Goal: Task Accomplishment & Management: Use online tool/utility

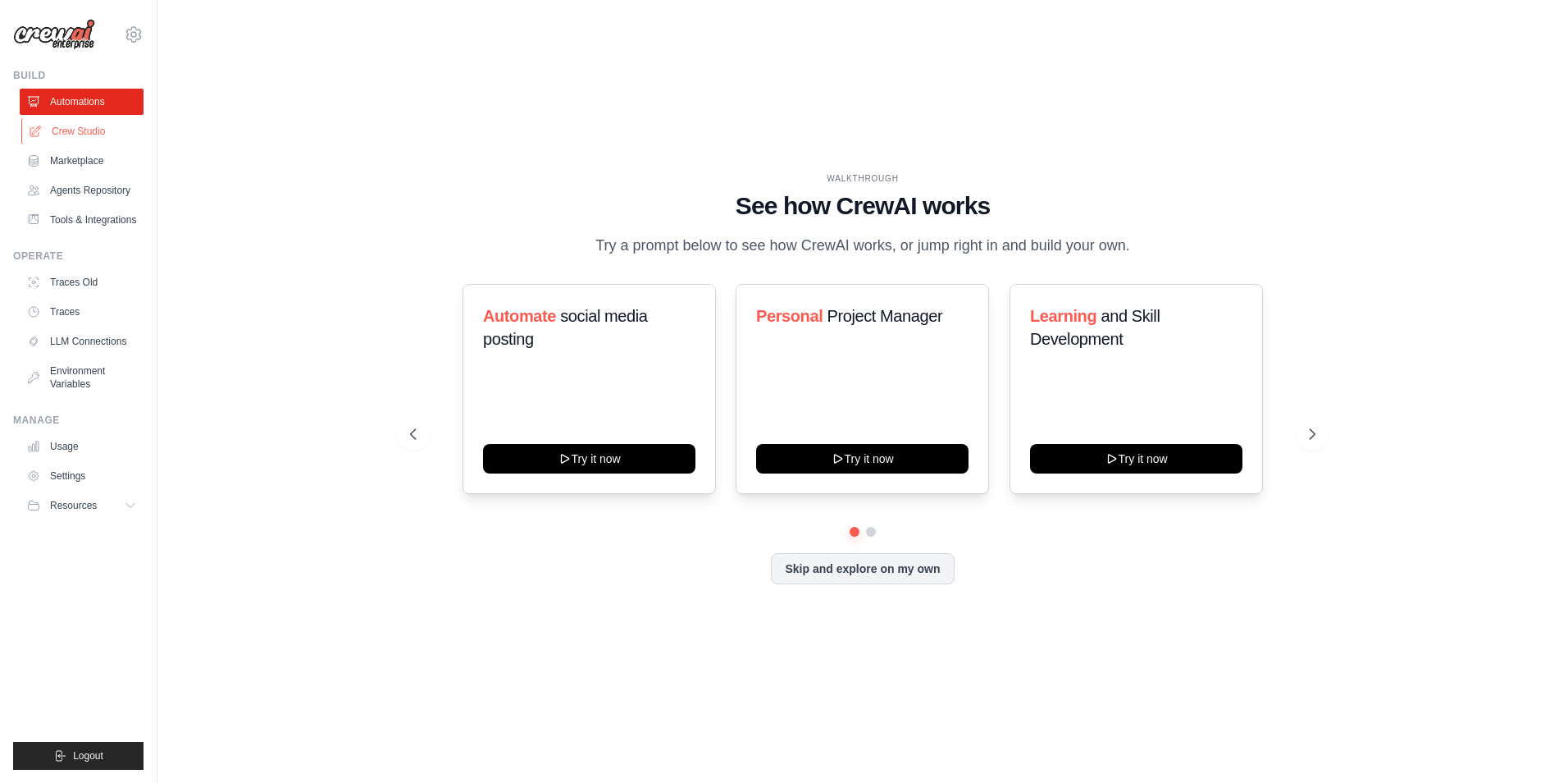
click at [98, 136] on link "Crew Studio" at bounding box center [84, 131] width 124 height 26
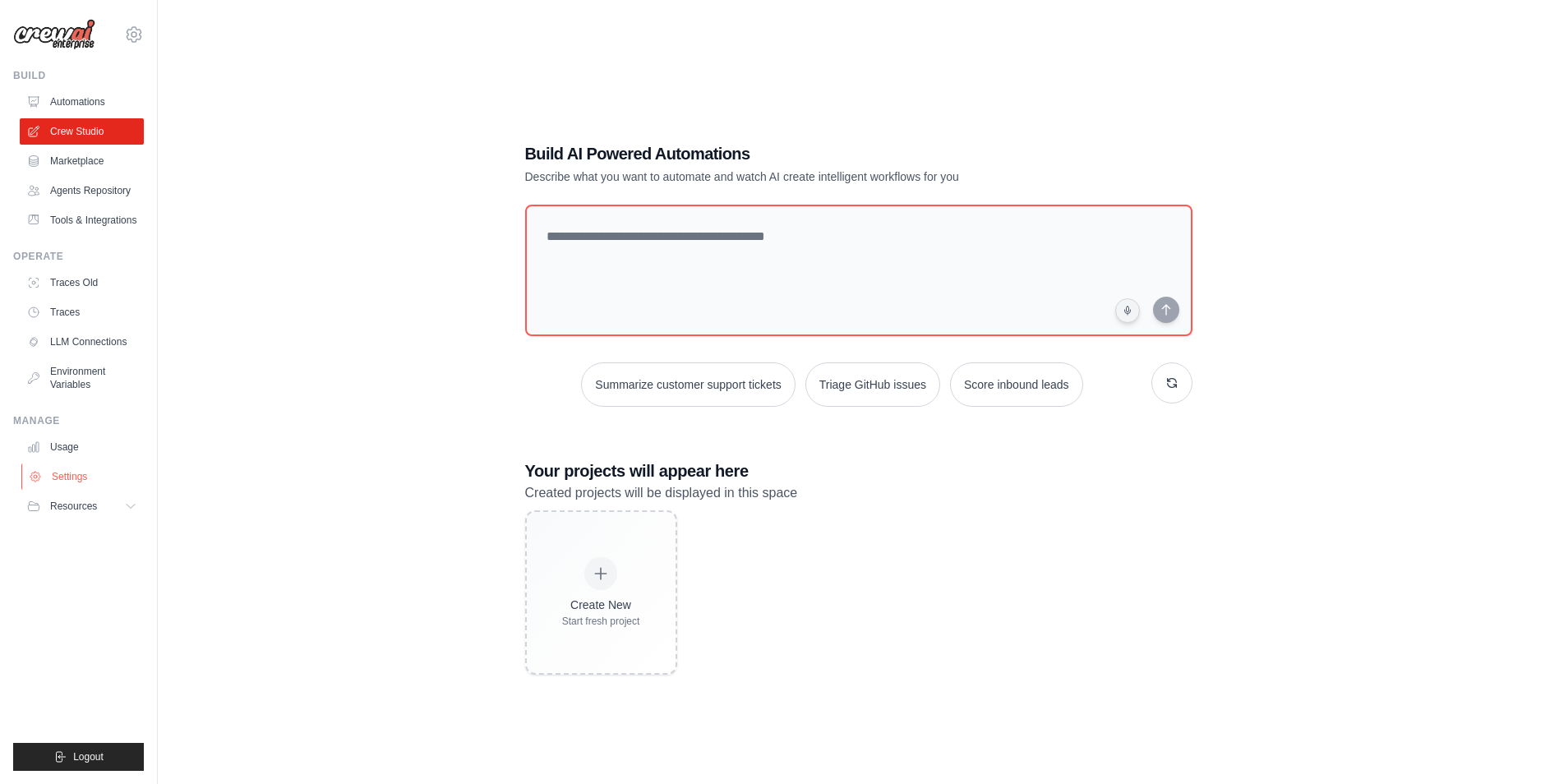
click at [58, 476] on link "Settings" at bounding box center [84, 476] width 125 height 26
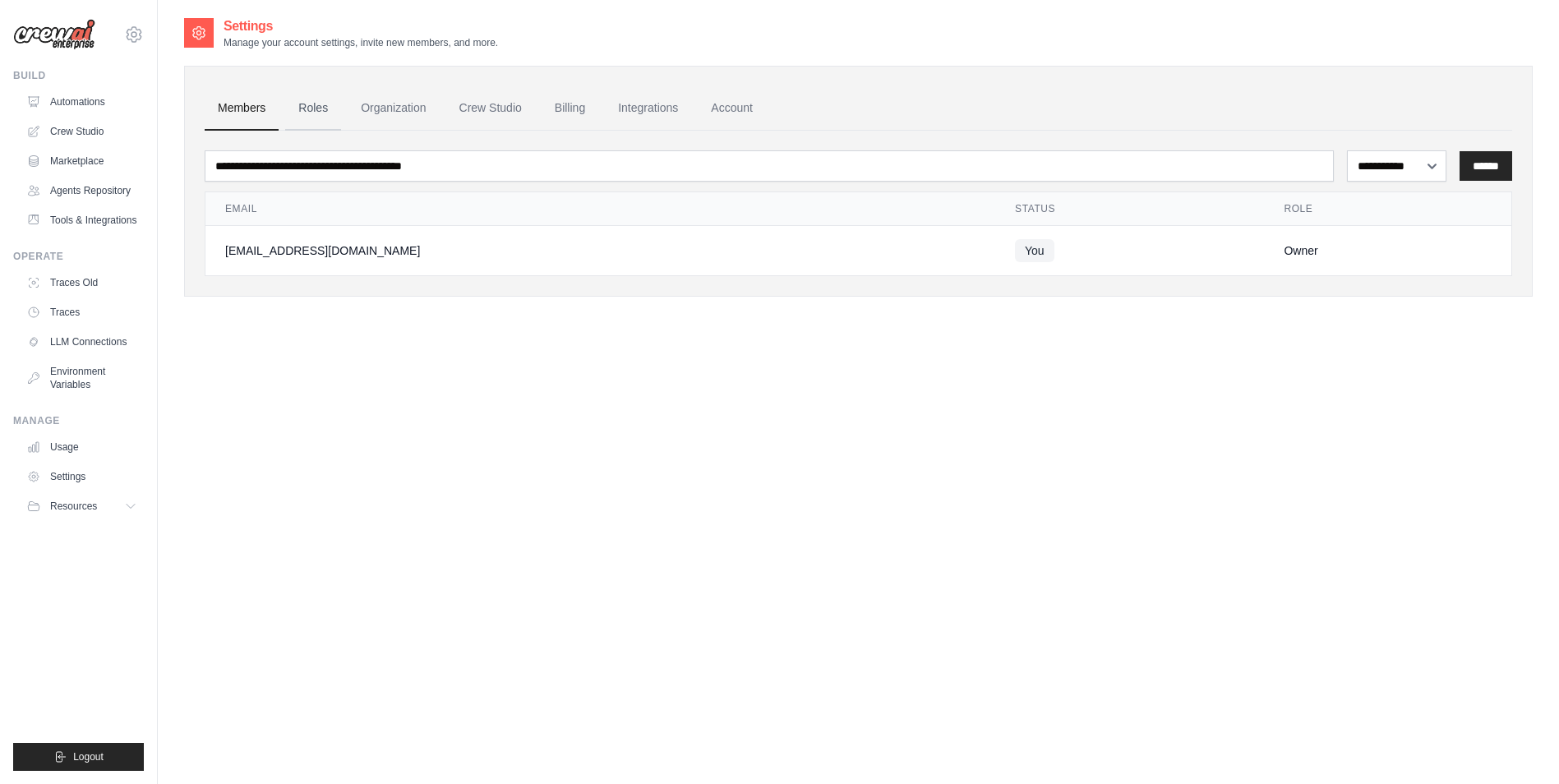
click at [329, 115] on link "Roles" at bounding box center [313, 108] width 56 height 44
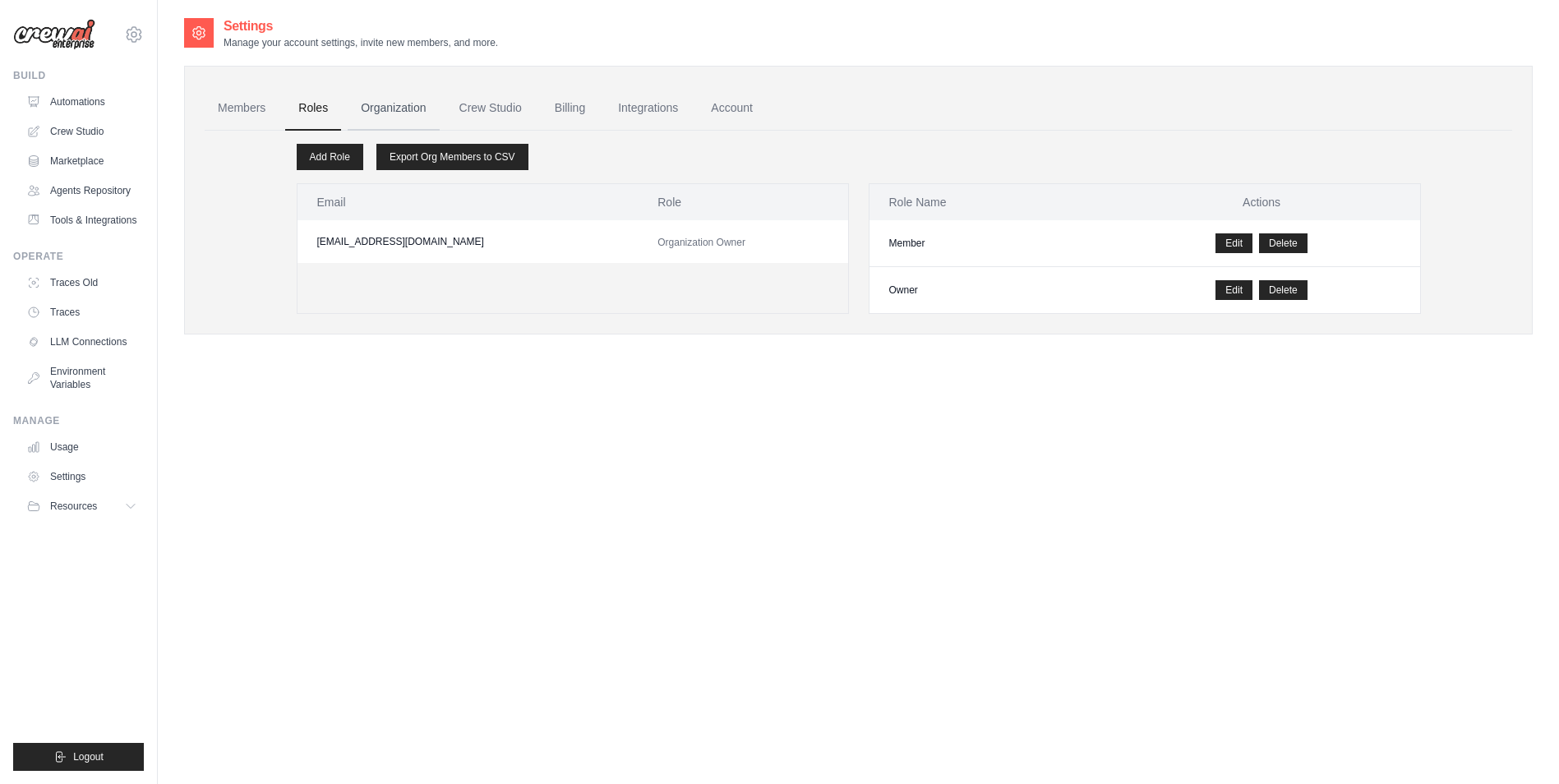
click at [383, 104] on link "Organization" at bounding box center [393, 108] width 92 height 44
click at [473, 112] on link "Crew Studio" at bounding box center [490, 108] width 89 height 44
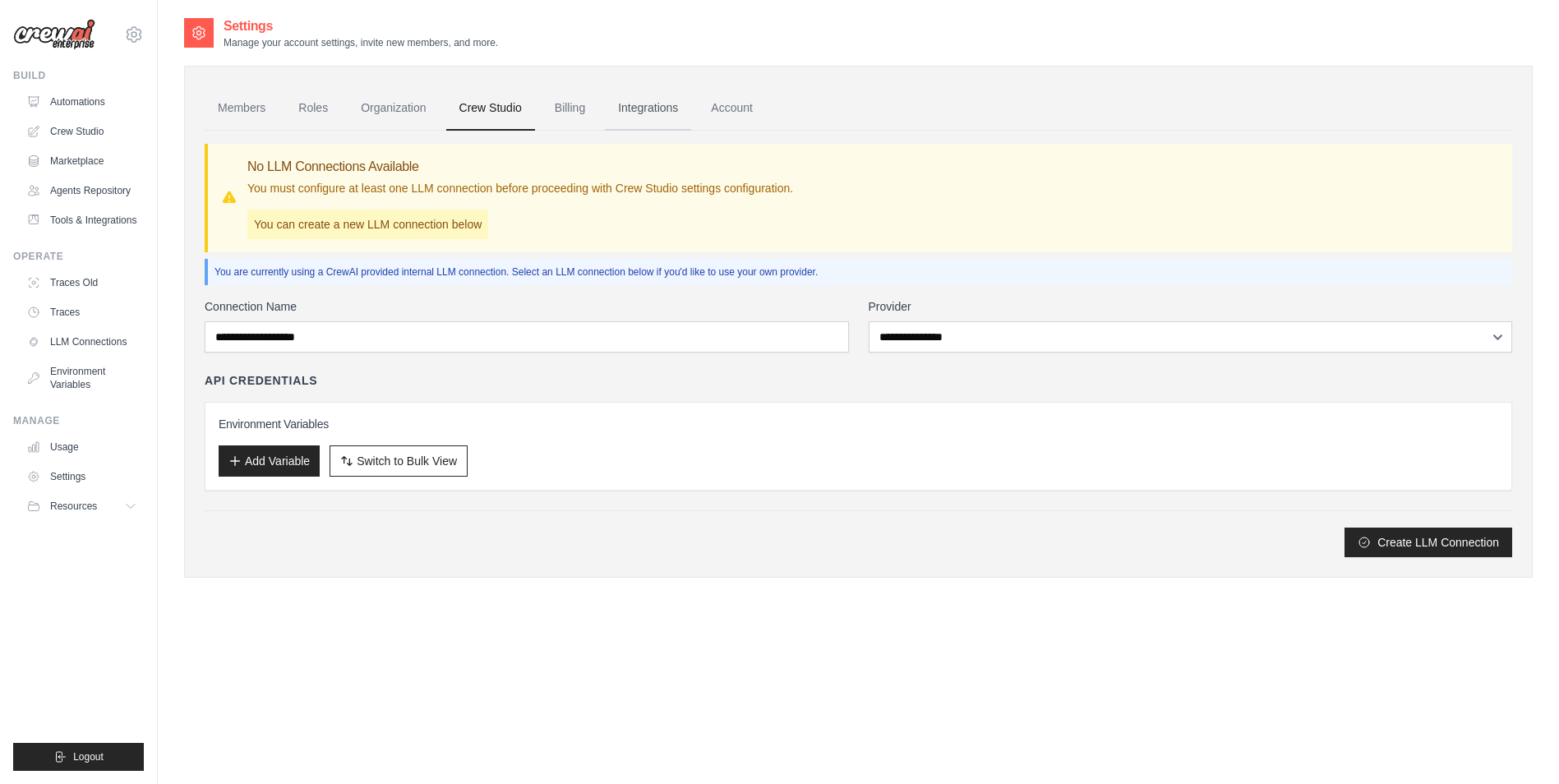
click at [644, 118] on link "Integrations" at bounding box center [649, 108] width 86 height 44
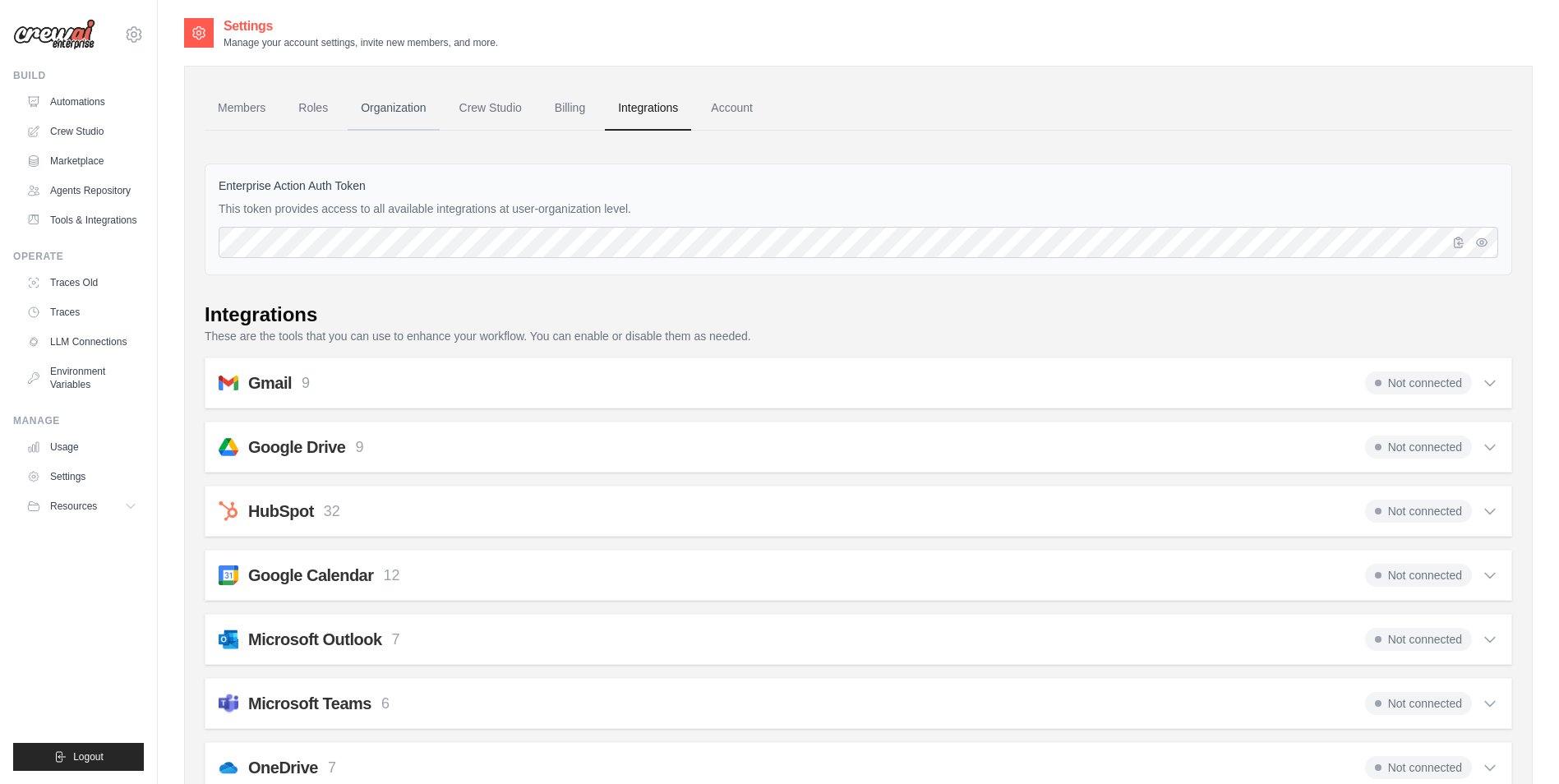
click at [392, 103] on link "Organization" at bounding box center [393, 108] width 92 height 44
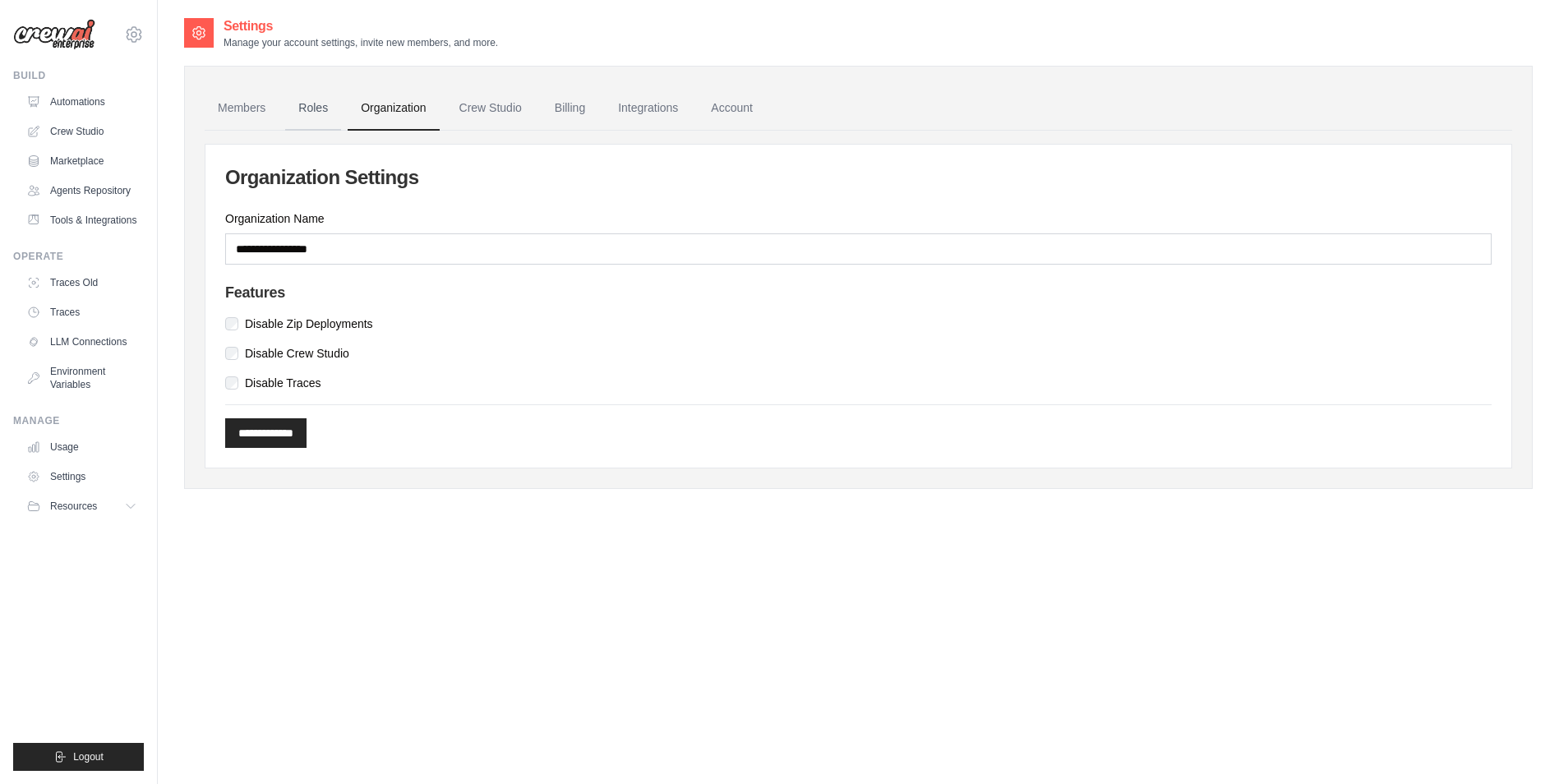
click at [295, 112] on link "Roles" at bounding box center [313, 108] width 56 height 44
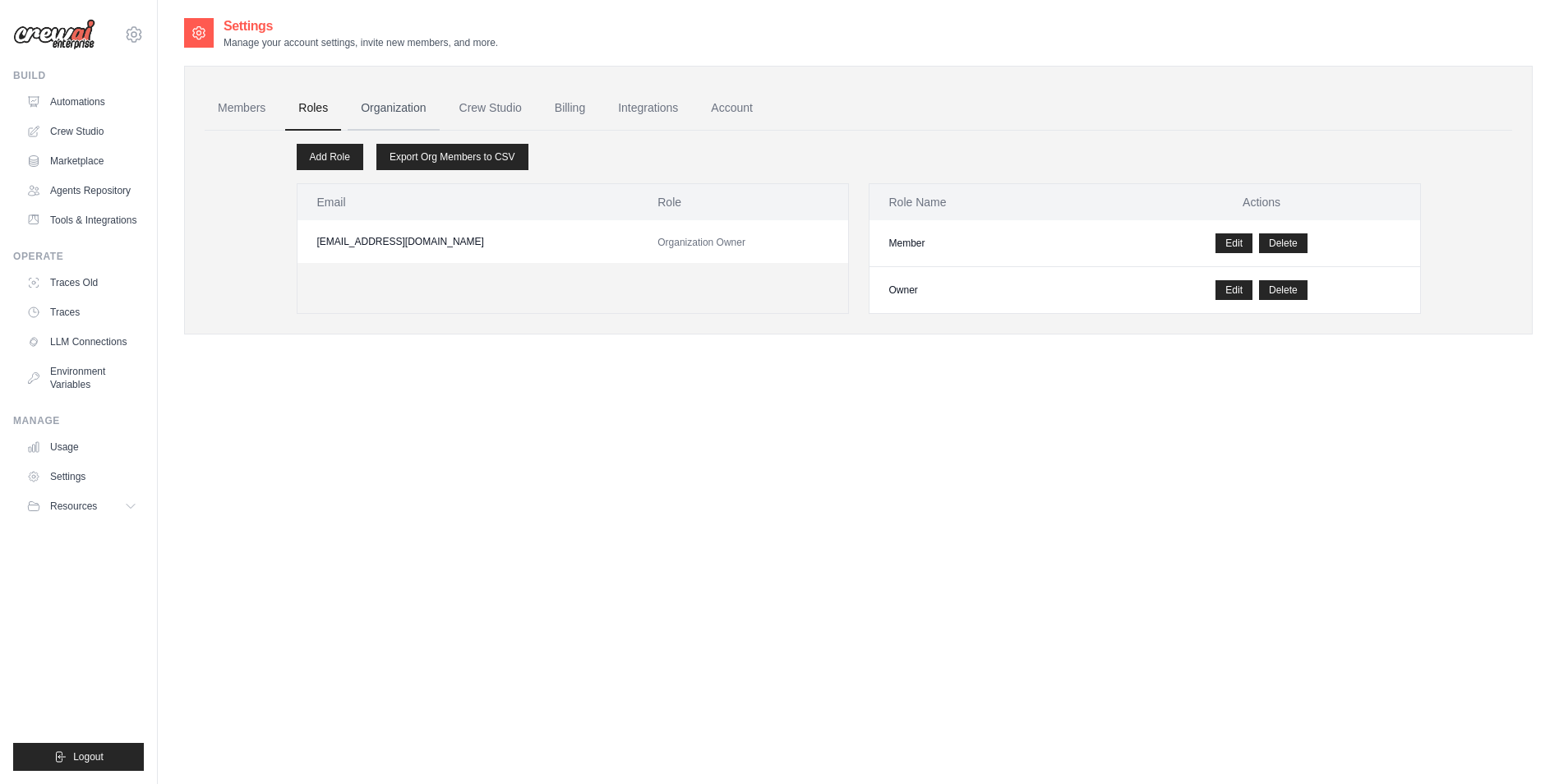
click at [377, 116] on link "Organization" at bounding box center [393, 108] width 92 height 44
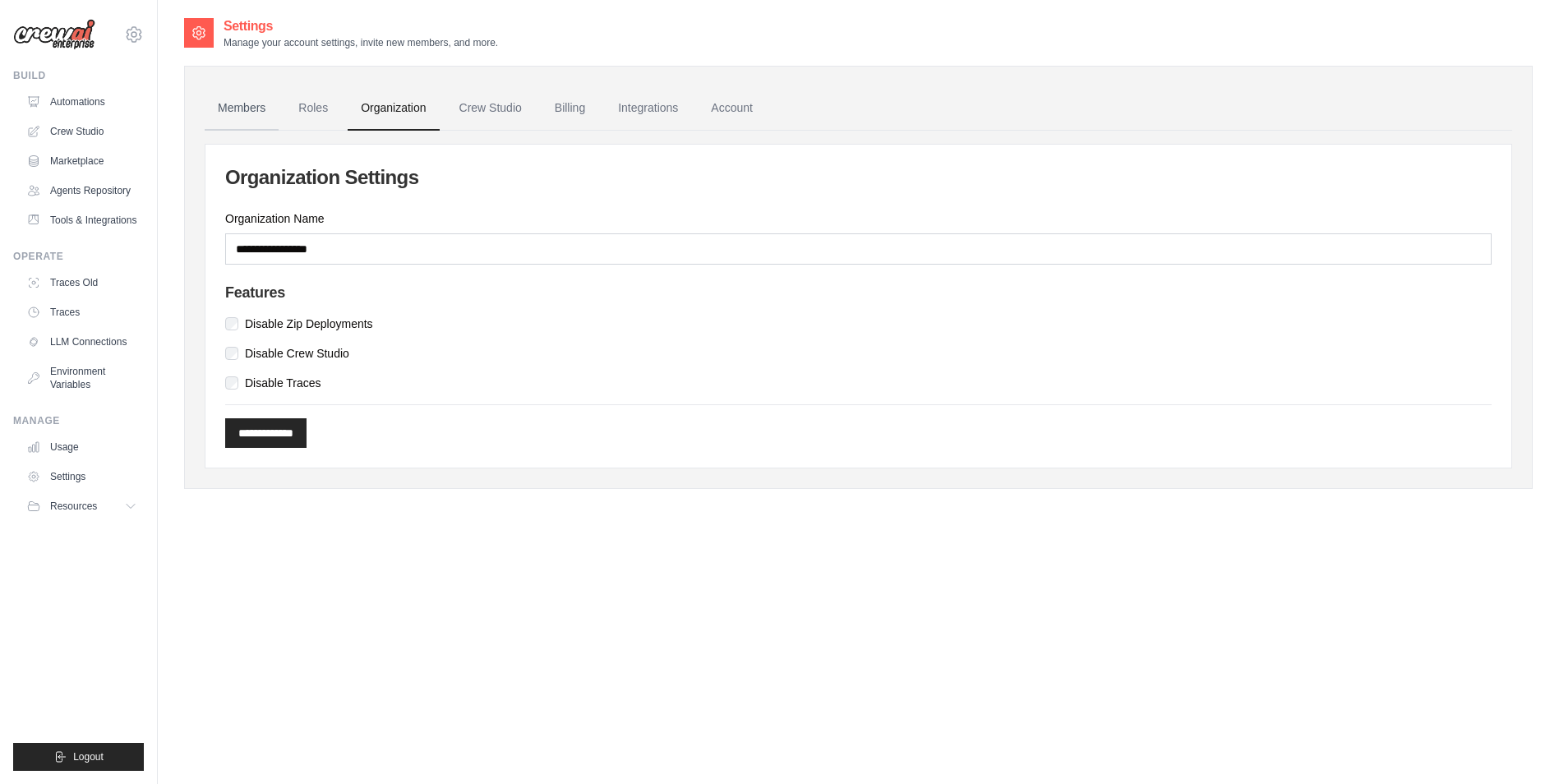
click at [246, 107] on link "Members" at bounding box center [242, 108] width 74 height 44
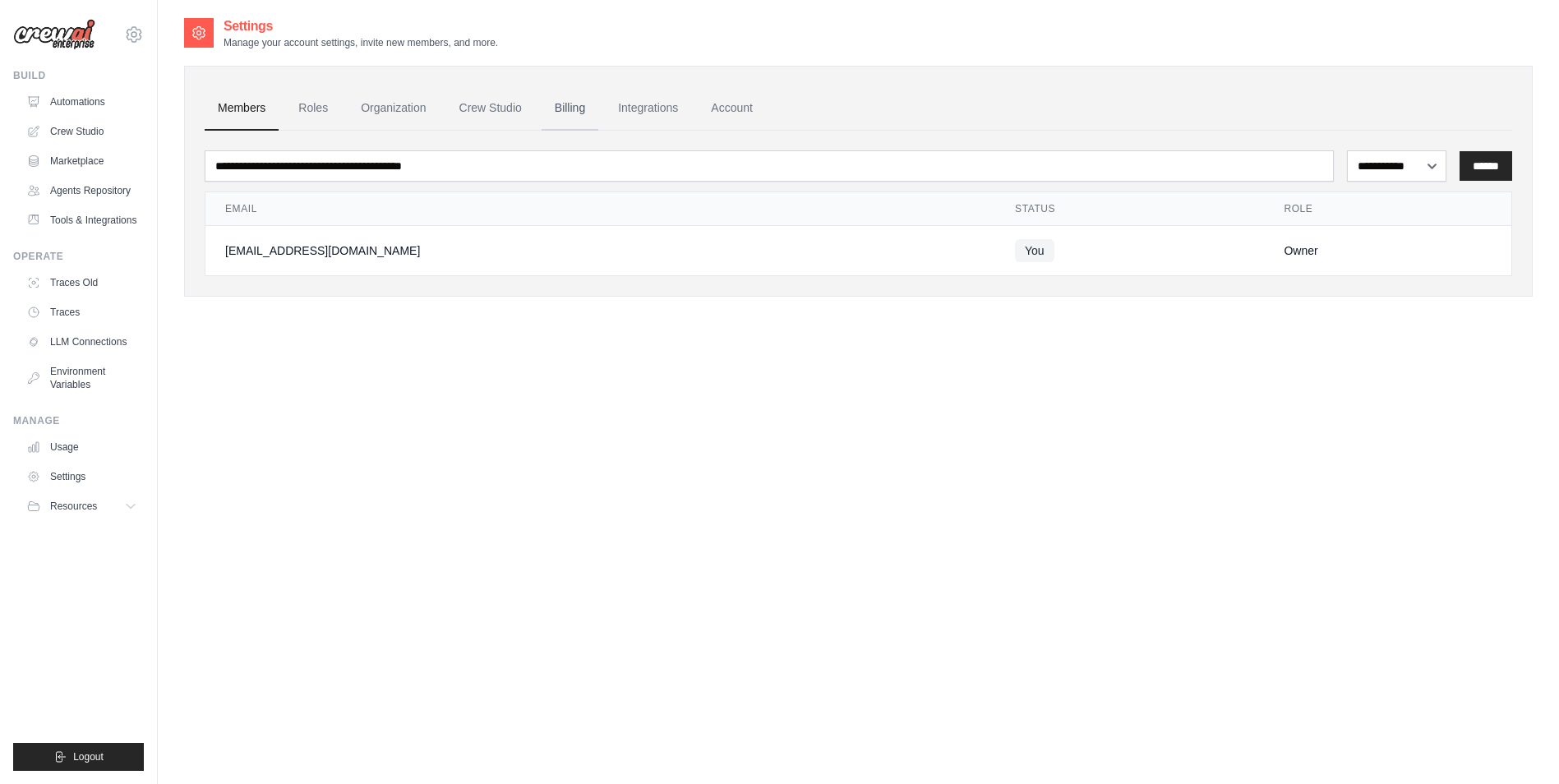
click at [591, 114] on link "Billing" at bounding box center [570, 108] width 57 height 44
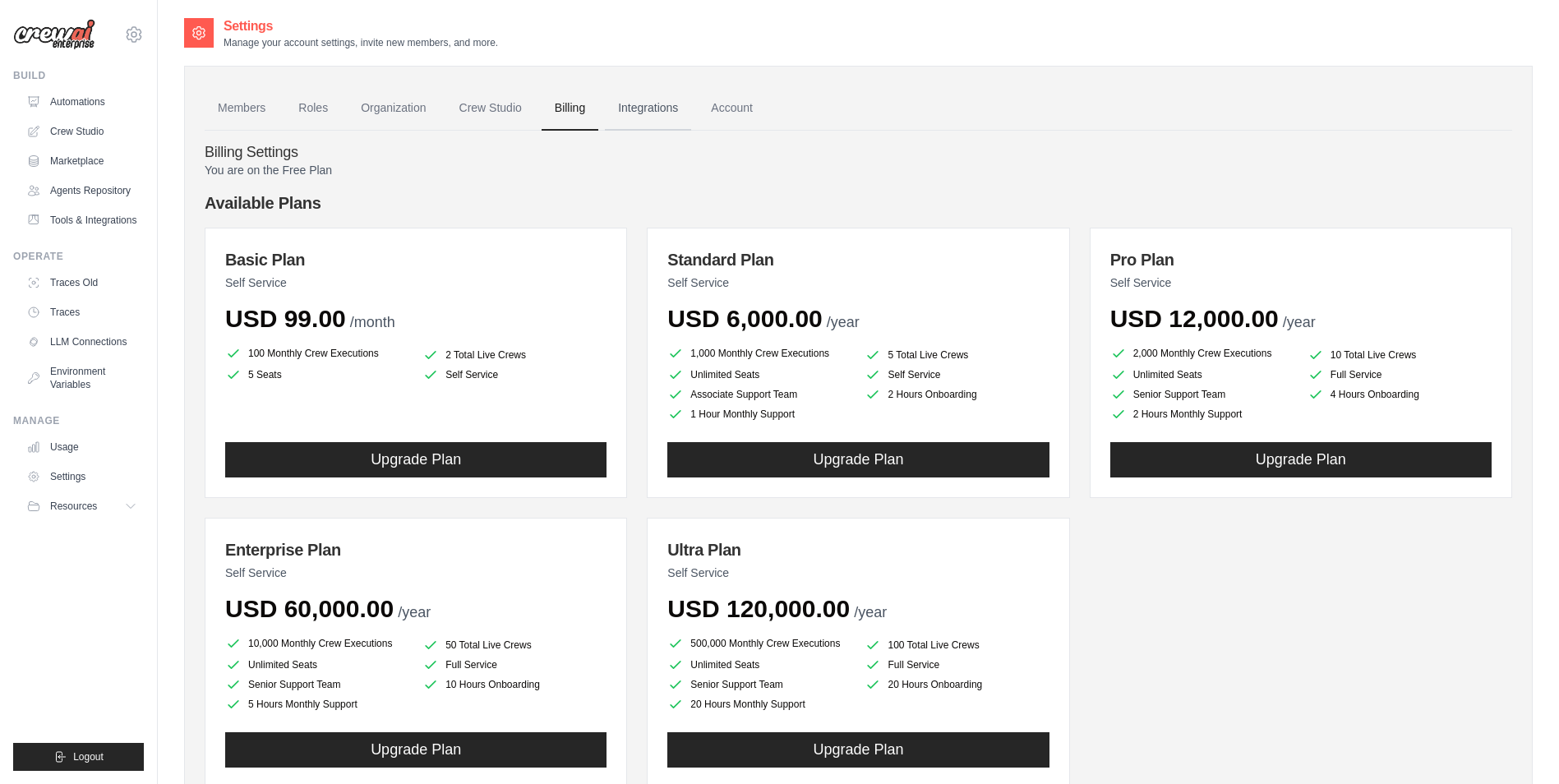
click at [630, 115] on link "Integrations" at bounding box center [649, 108] width 86 height 44
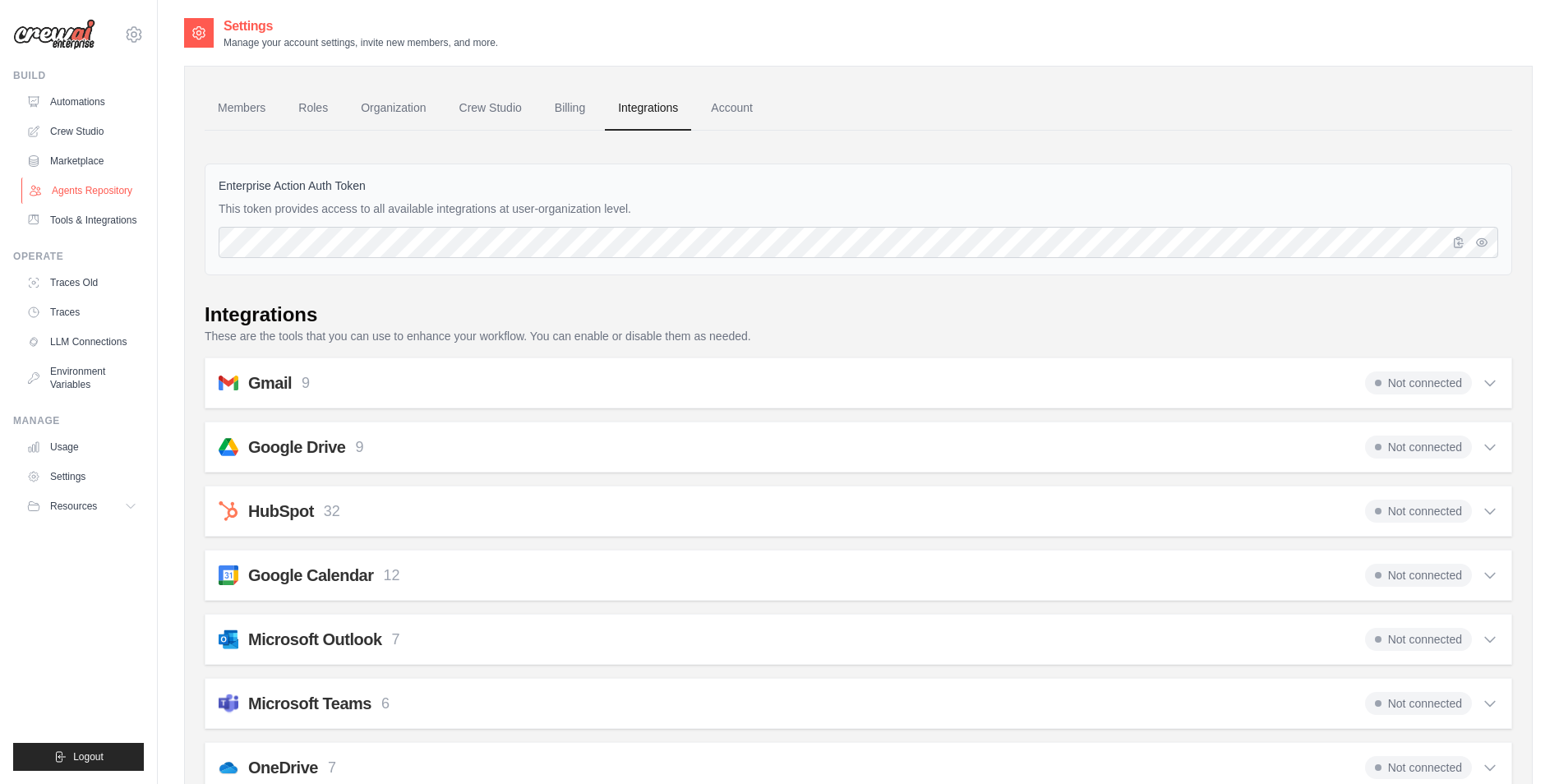
click at [86, 182] on link "Agents Repository" at bounding box center [84, 190] width 125 height 26
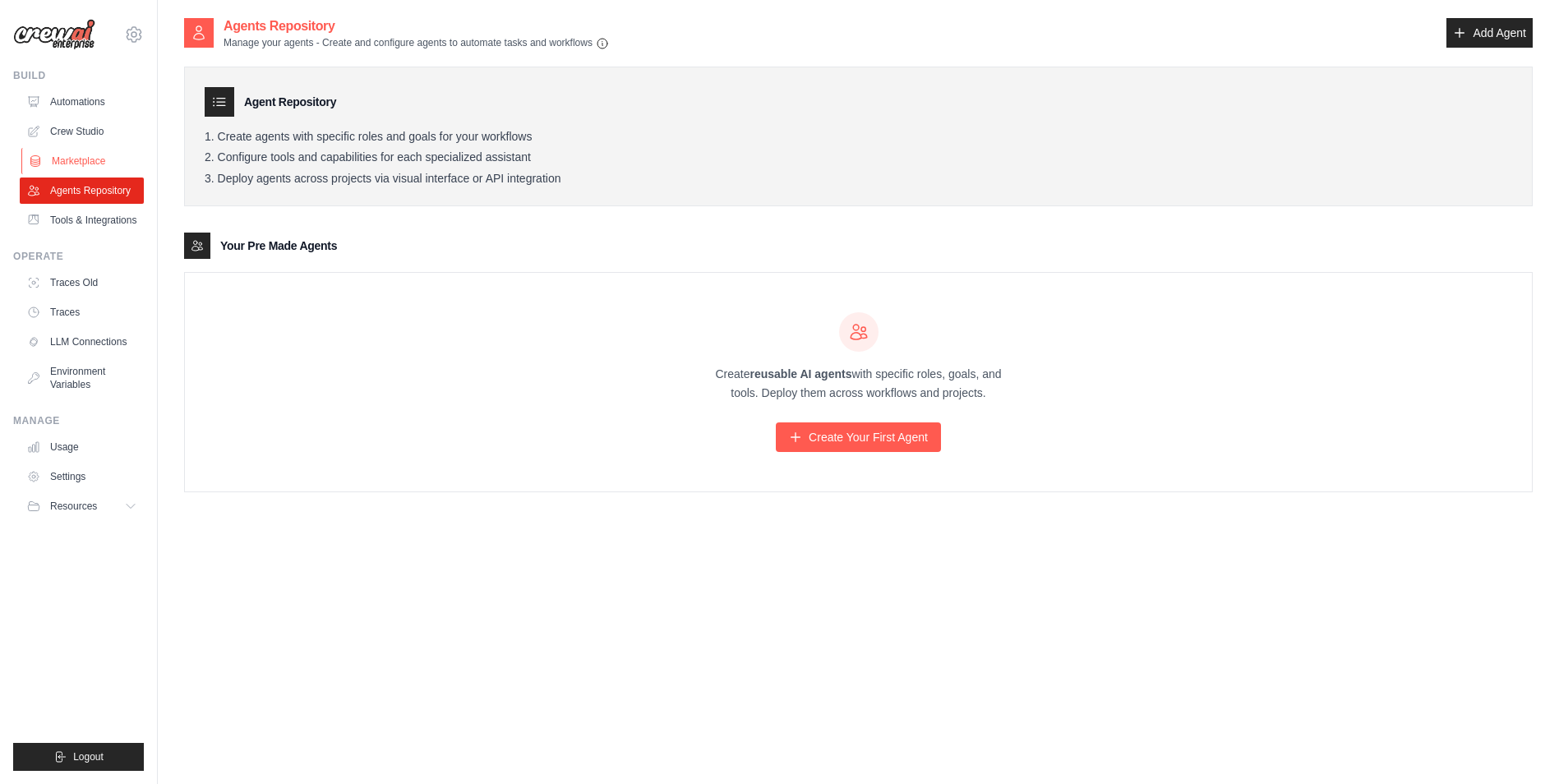
click at [89, 168] on link "Marketplace" at bounding box center [84, 161] width 125 height 26
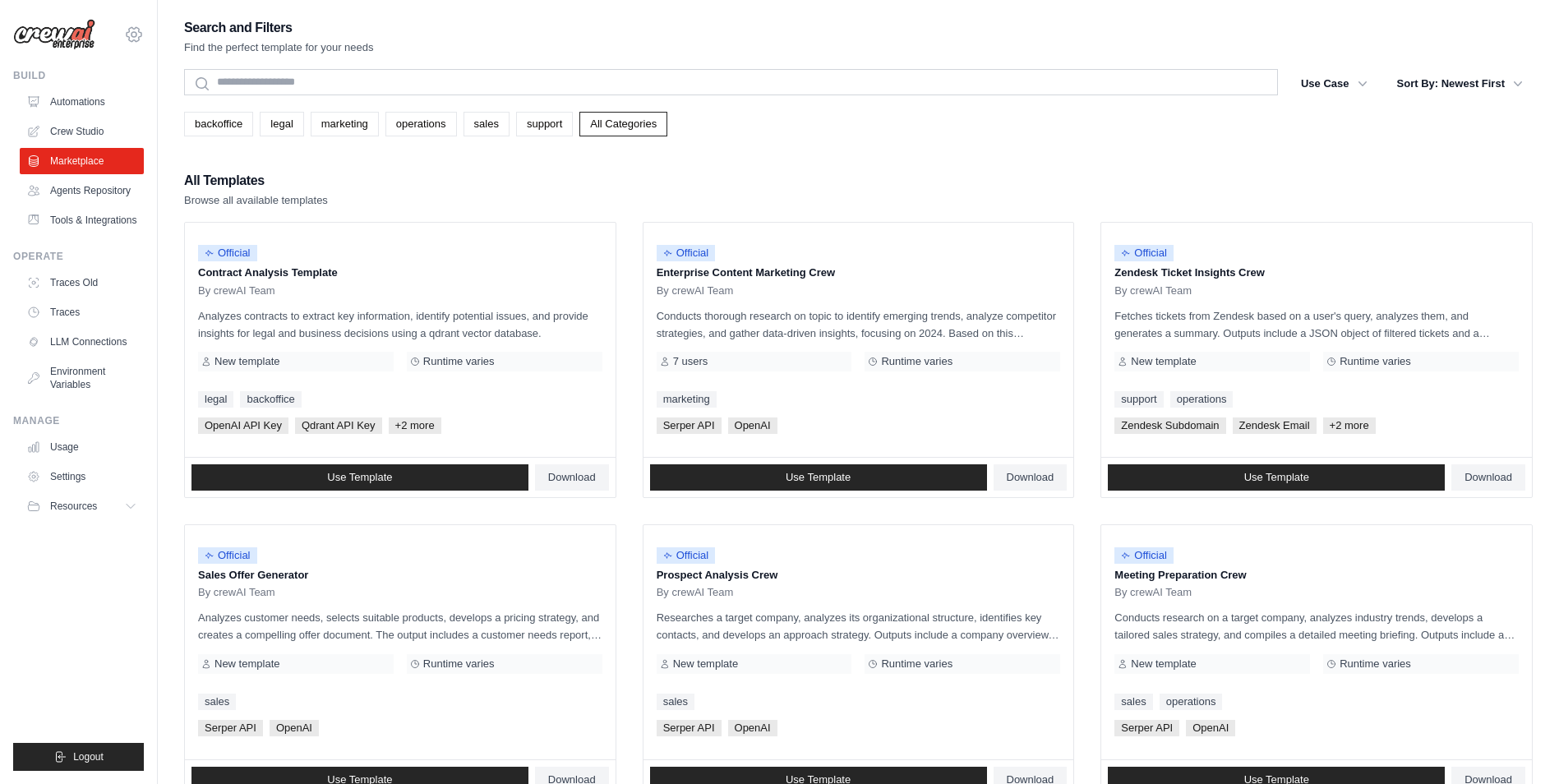
click at [128, 41] on icon at bounding box center [134, 35] width 20 height 20
click at [145, 102] on icon at bounding box center [145, 101] width 13 height 13
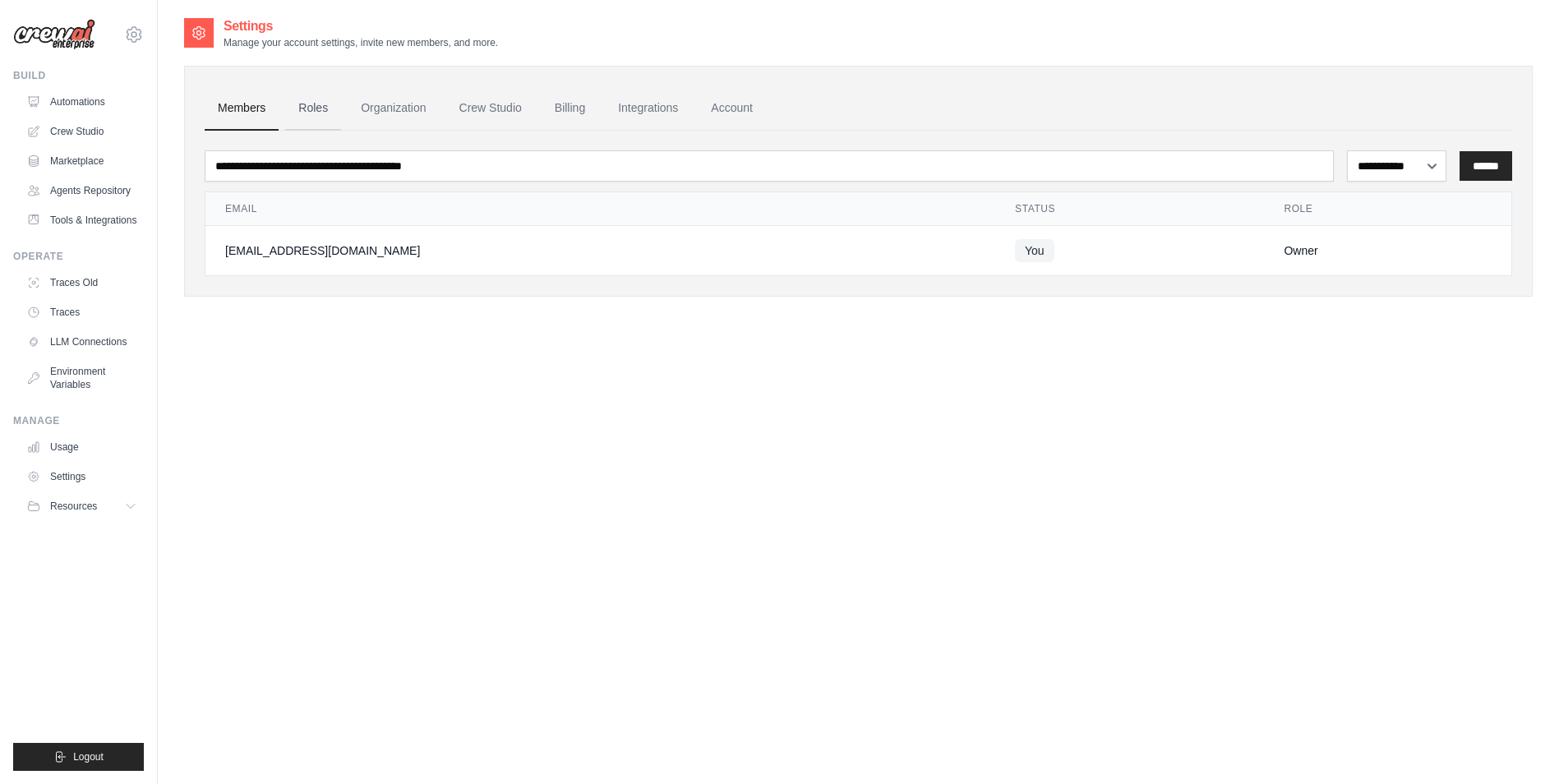
click at [320, 112] on link "Roles" at bounding box center [313, 108] width 56 height 44
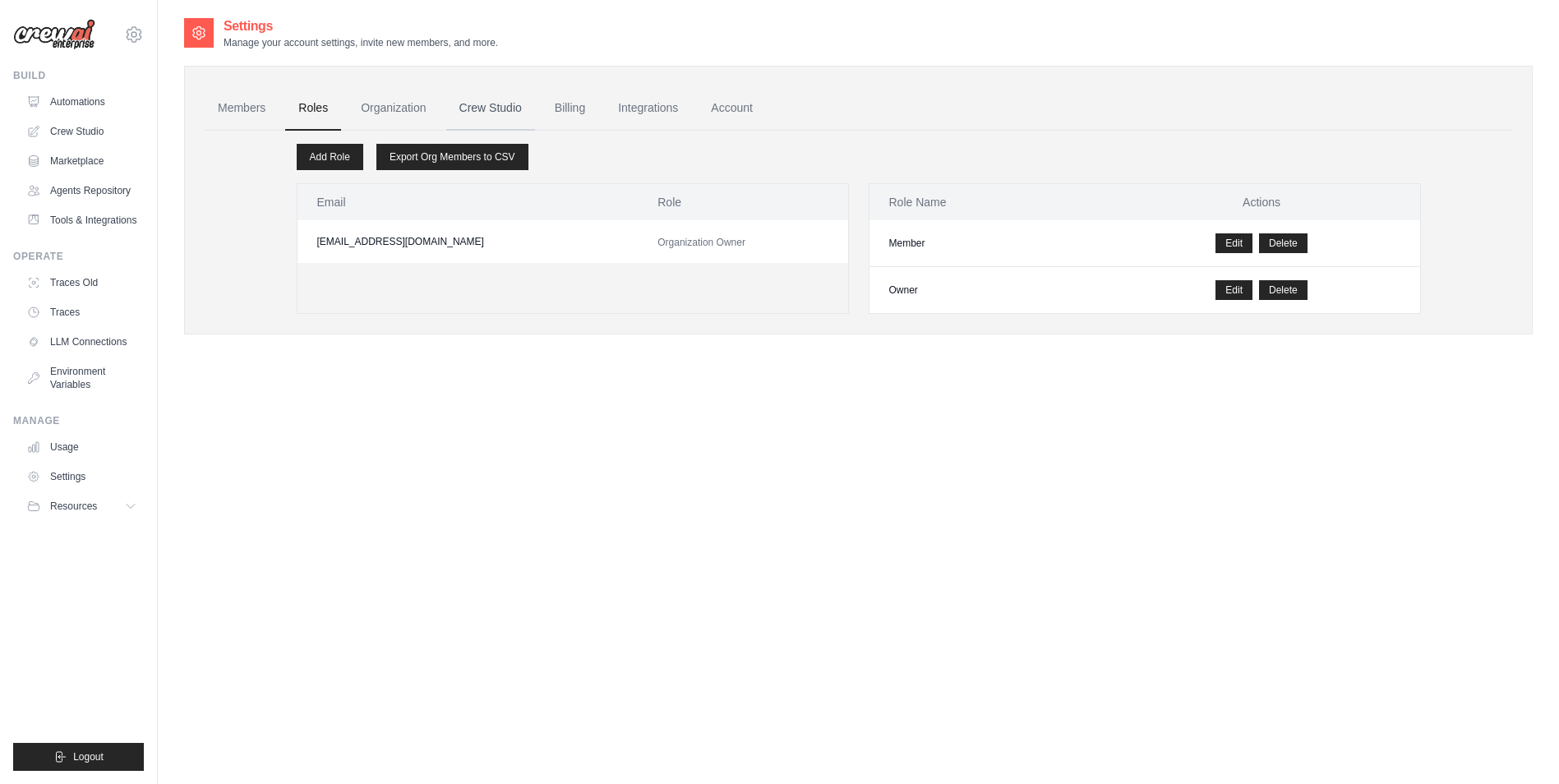
click at [527, 108] on link "Crew Studio" at bounding box center [490, 108] width 89 height 44
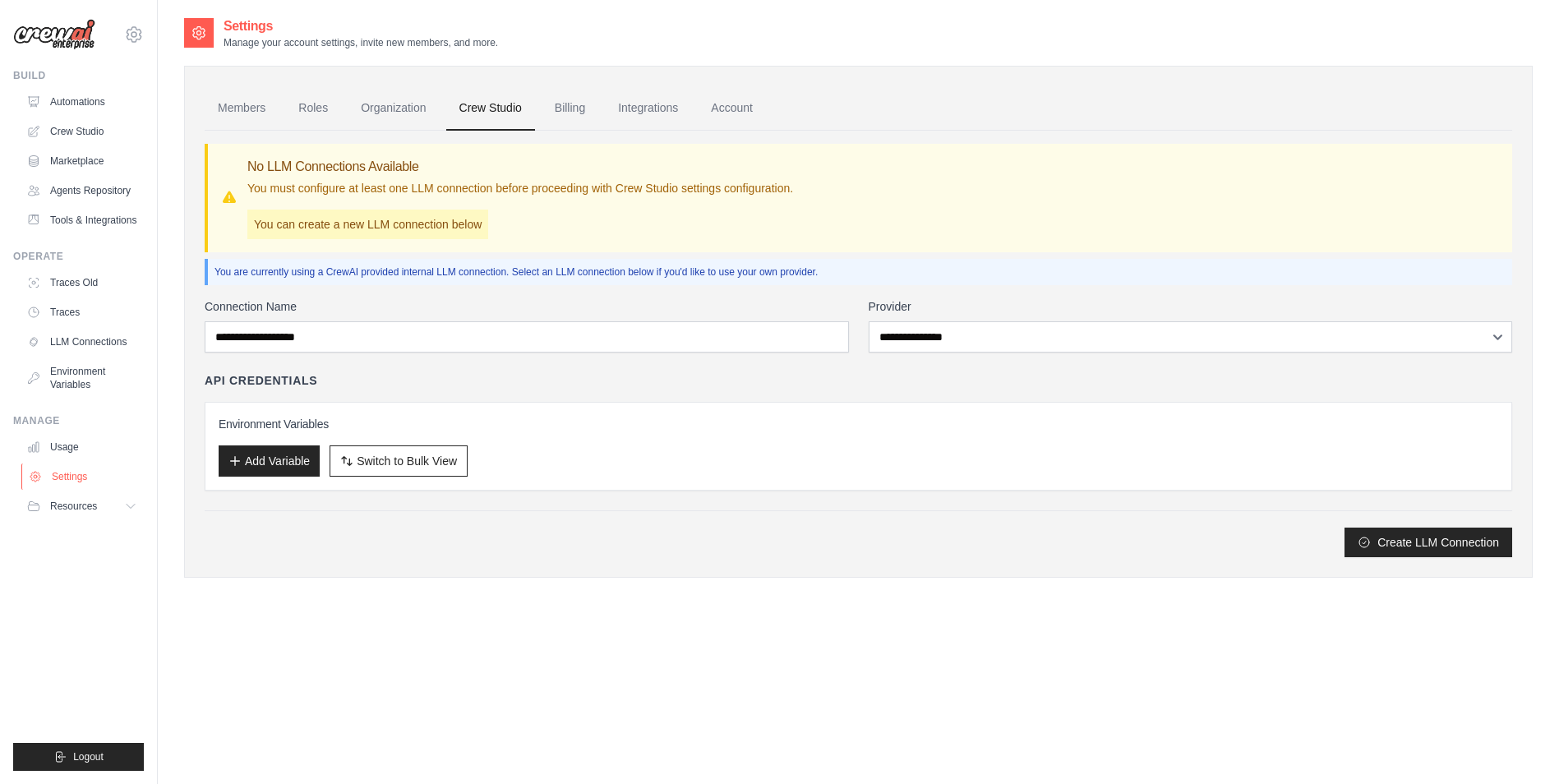
click at [64, 476] on link "Settings" at bounding box center [84, 476] width 125 height 26
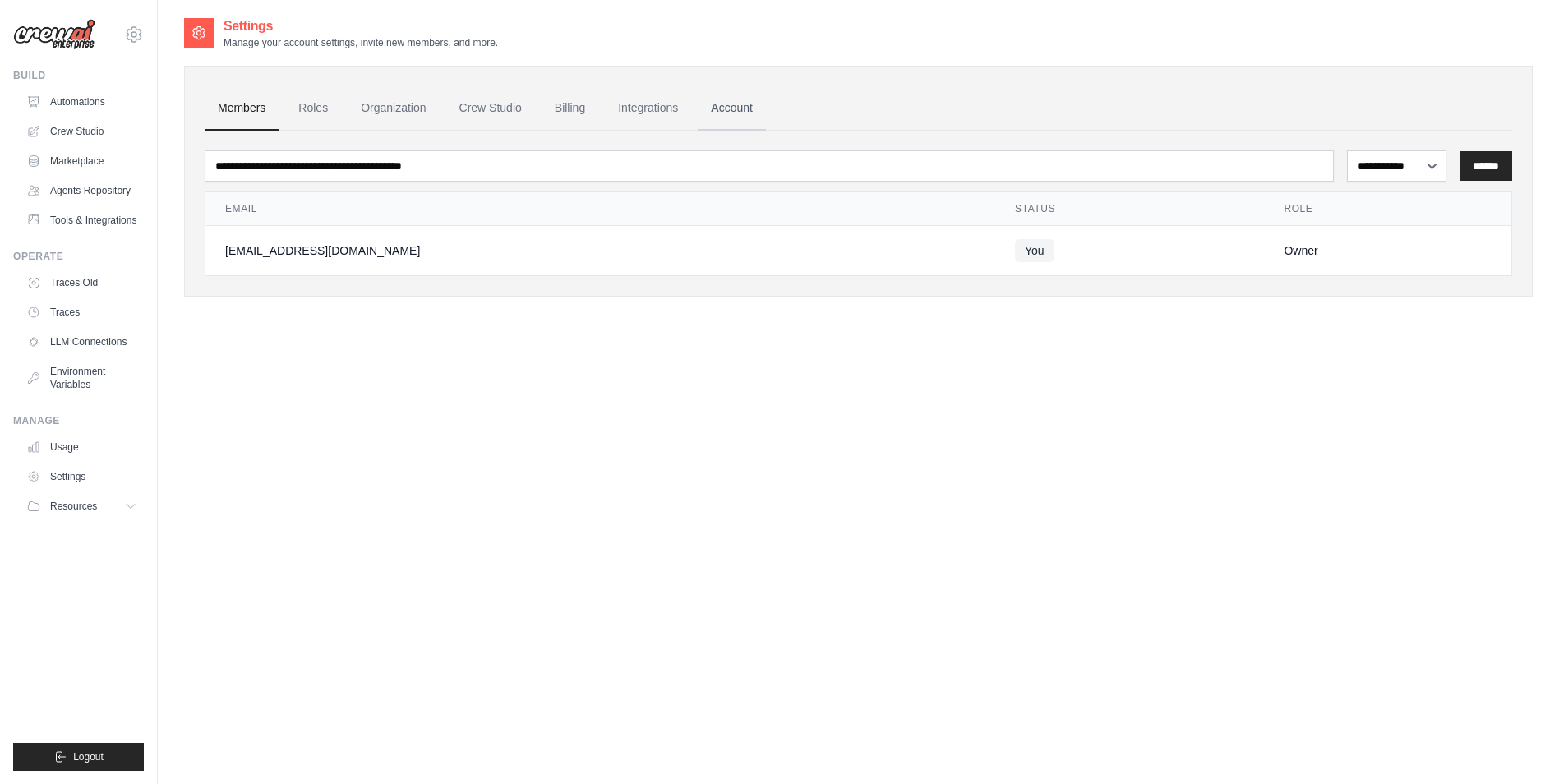
click at [716, 109] on link "Account" at bounding box center [732, 108] width 68 height 44
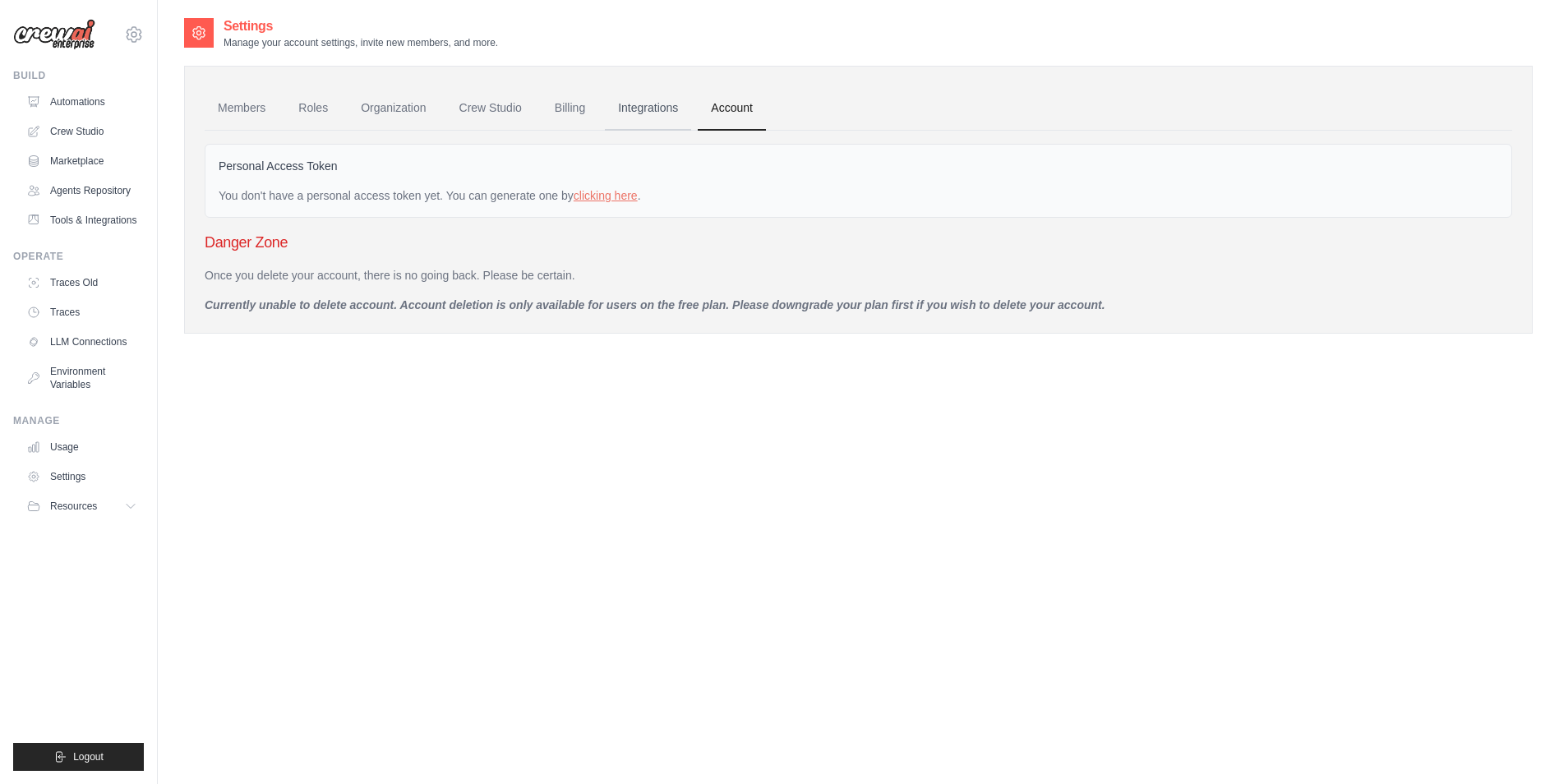
click at [650, 112] on link "Integrations" at bounding box center [649, 108] width 86 height 44
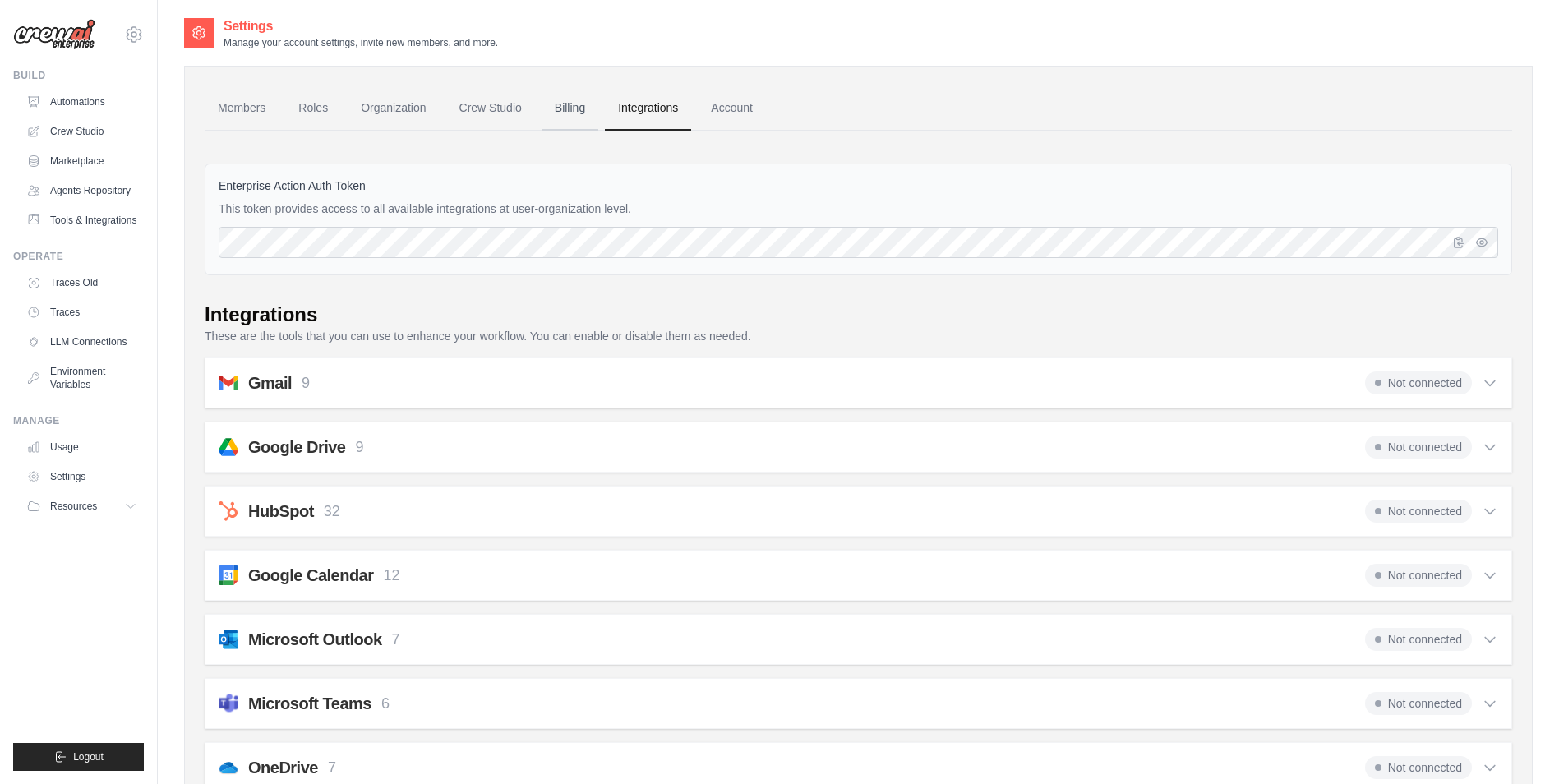
click at [558, 107] on link "Billing" at bounding box center [570, 108] width 57 height 44
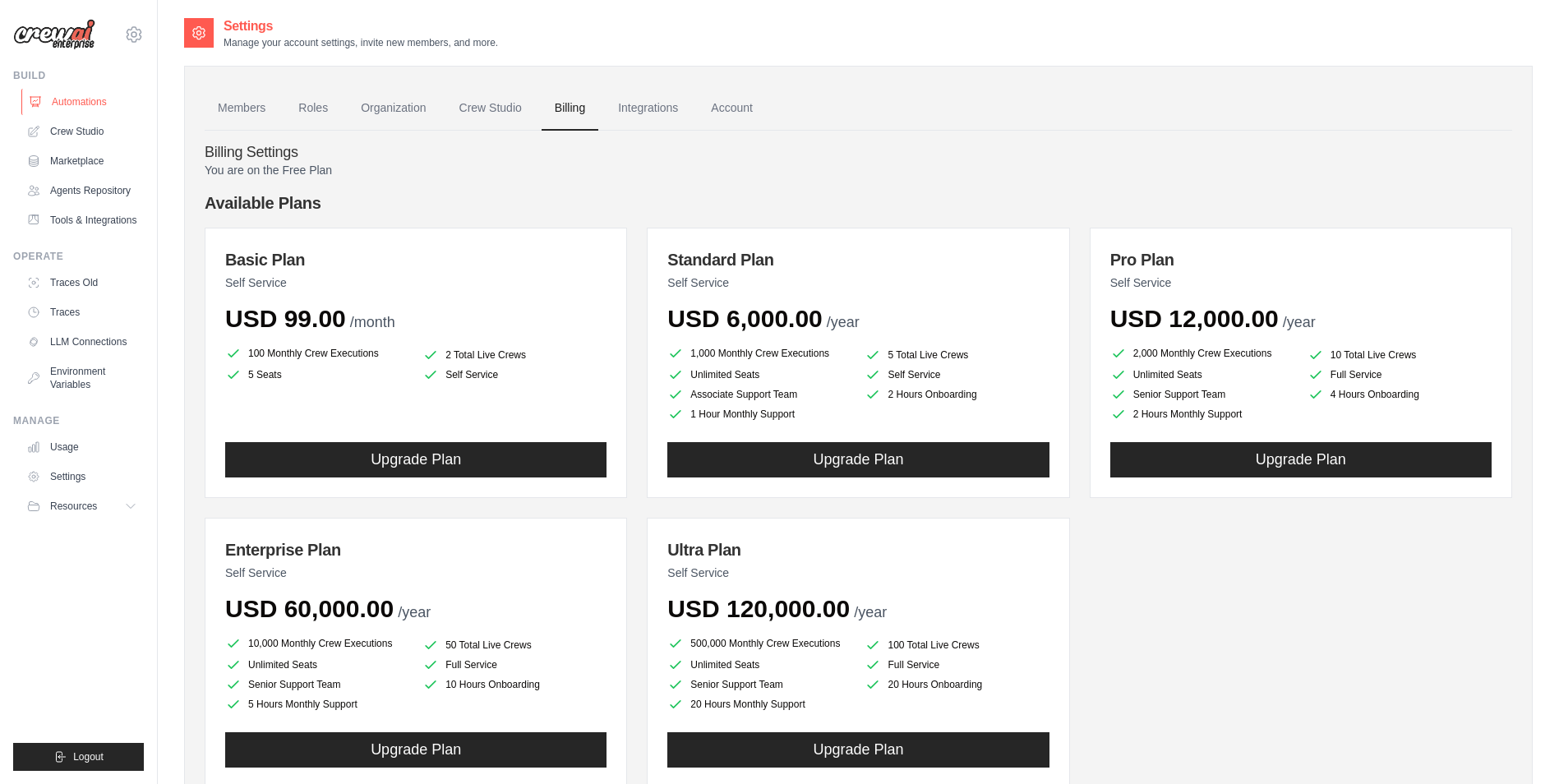
click at [79, 110] on link "Automations" at bounding box center [84, 102] width 125 height 26
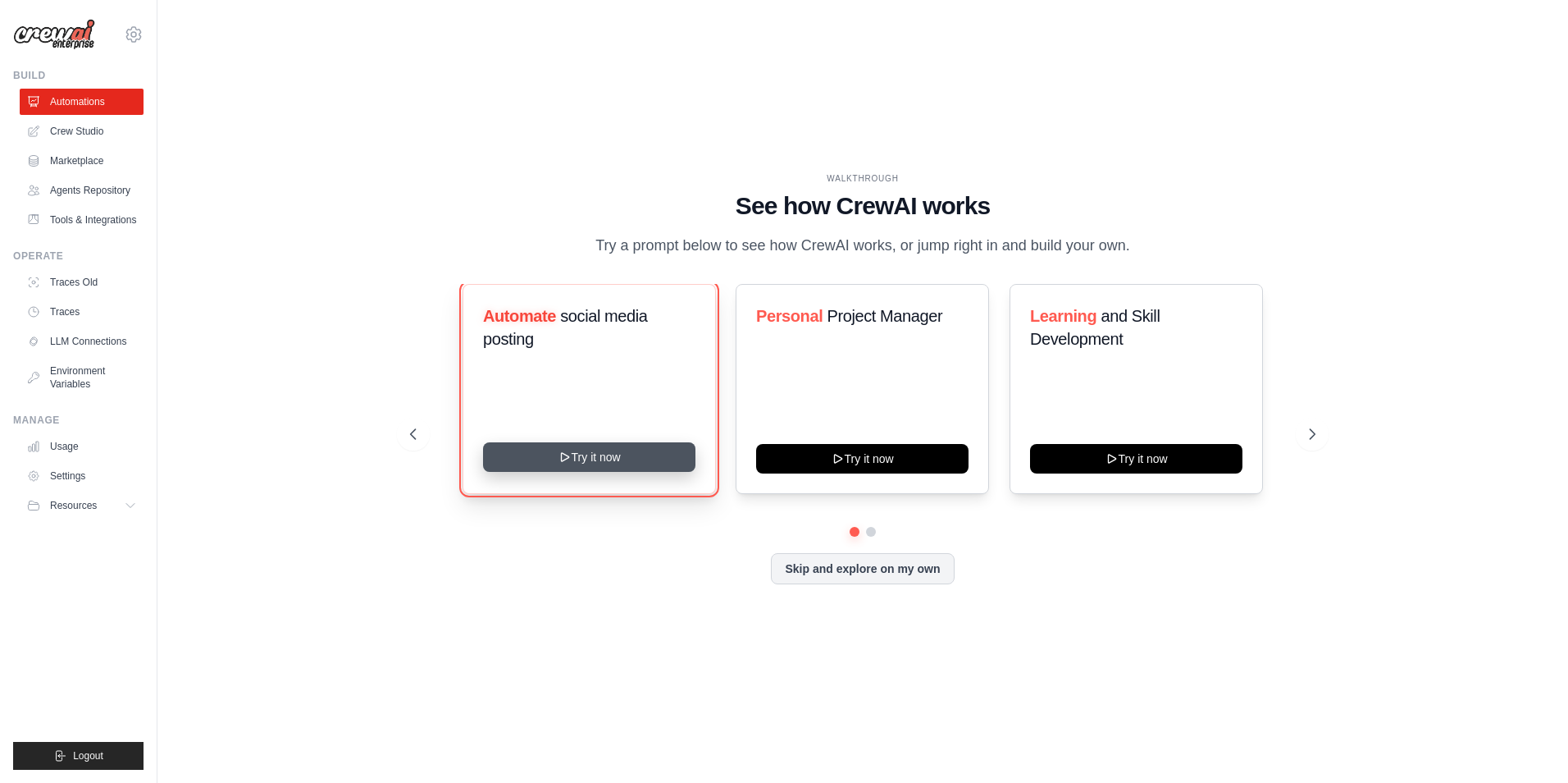
click at [621, 450] on button "Try it now" at bounding box center [589, 457] width 212 height 29
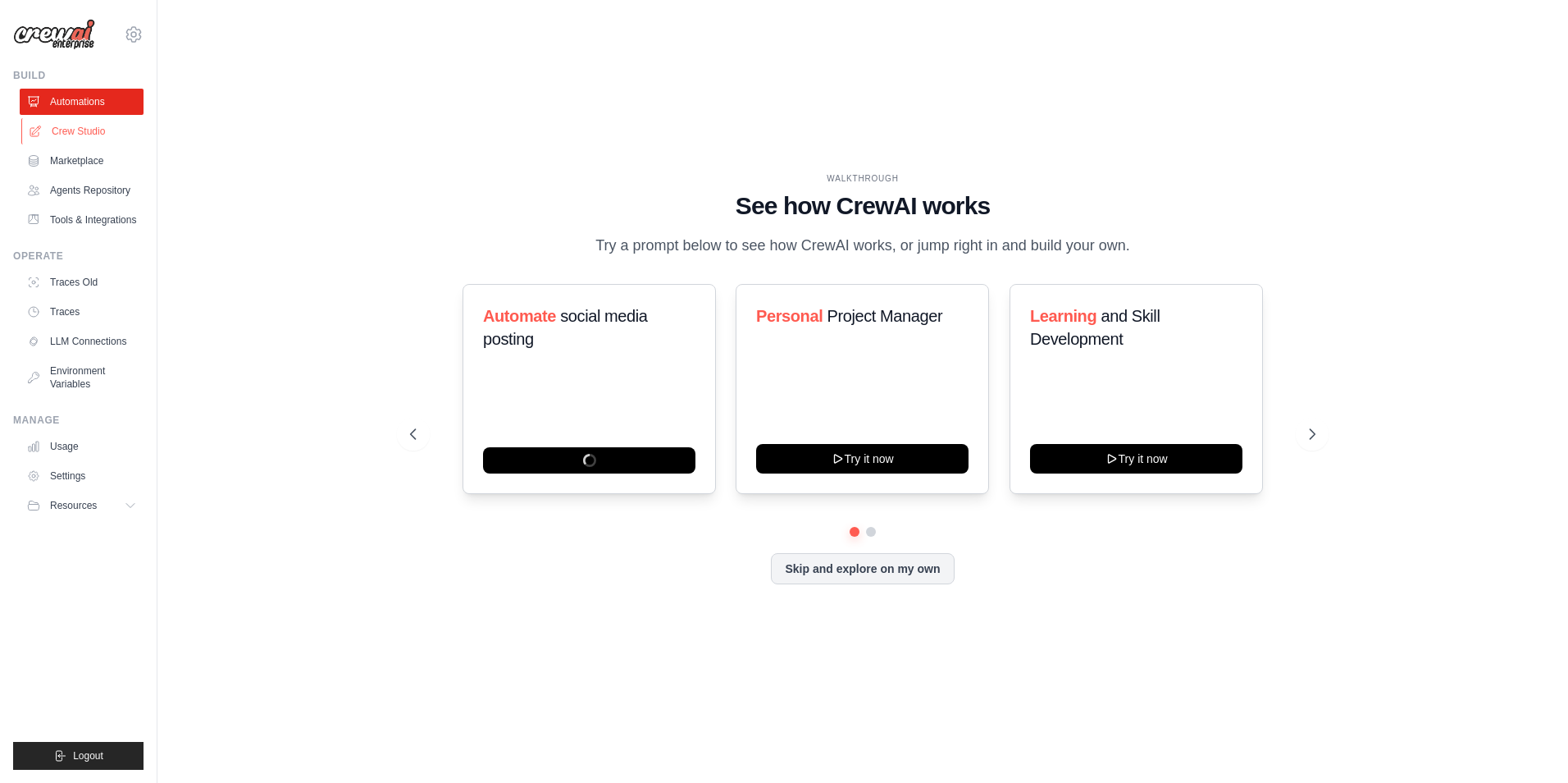
click at [115, 133] on link "Crew Studio" at bounding box center [84, 131] width 124 height 26
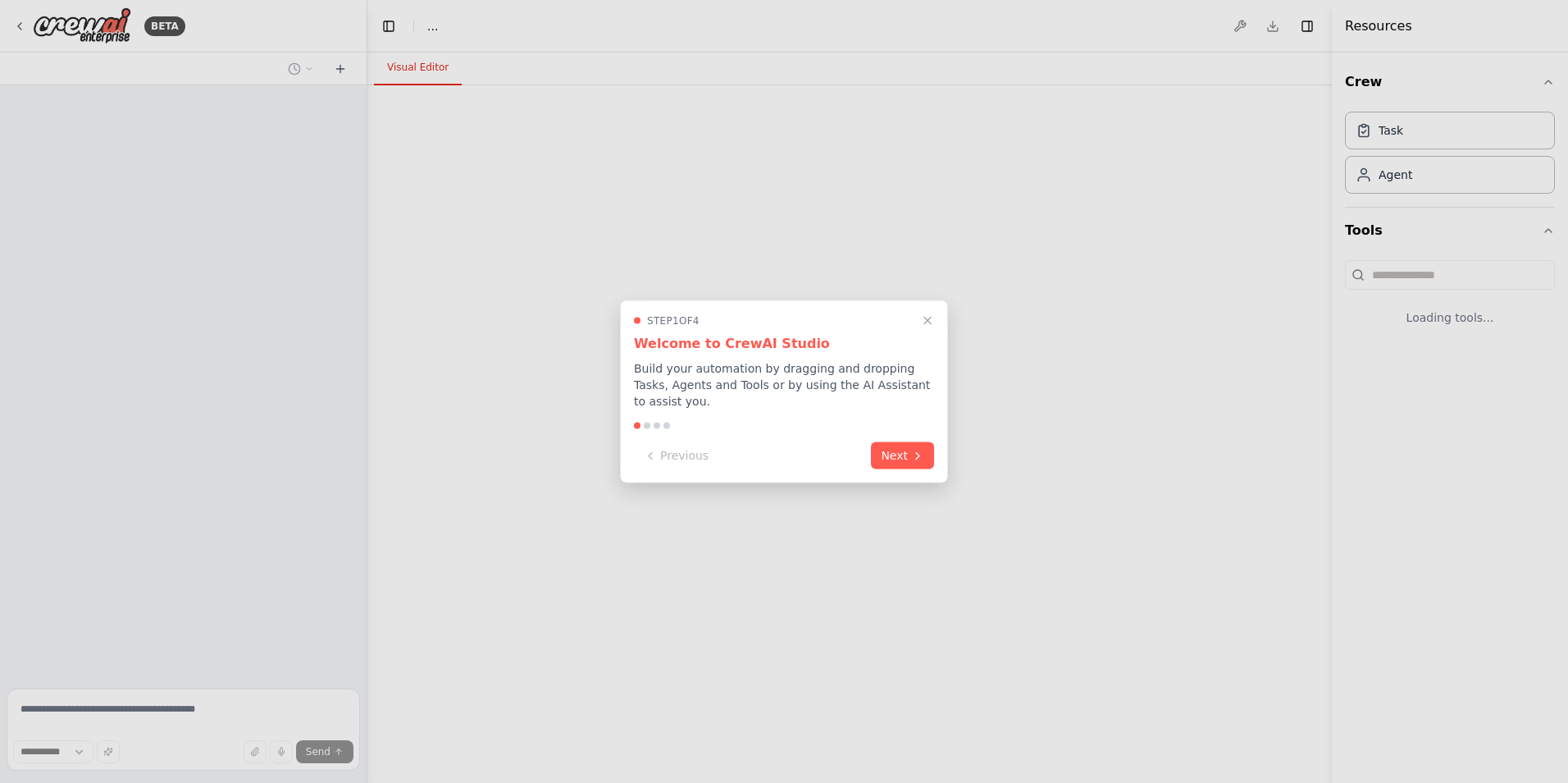
select select "****"
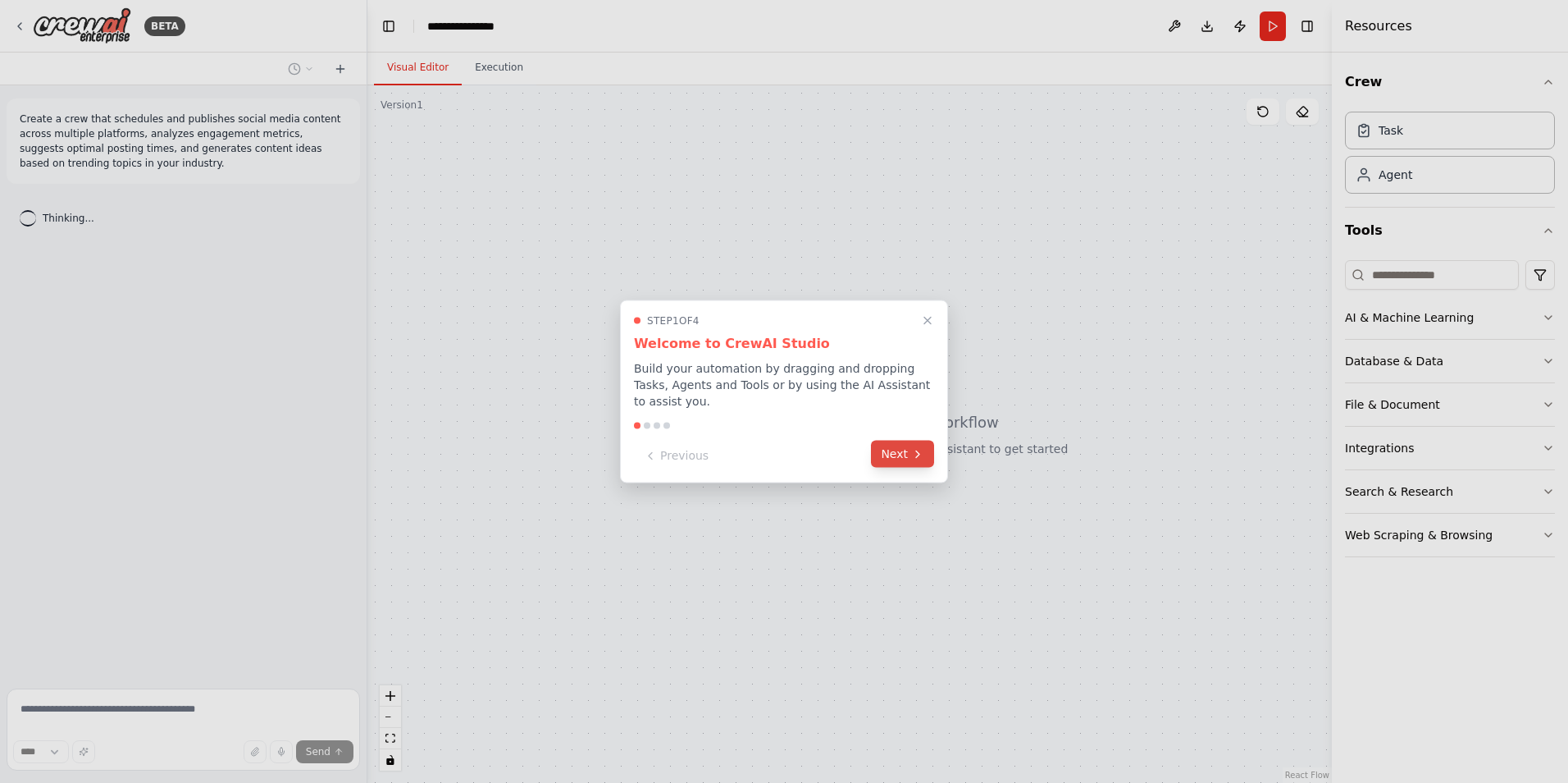
click at [923, 447] on icon at bounding box center [917, 453] width 13 height 13
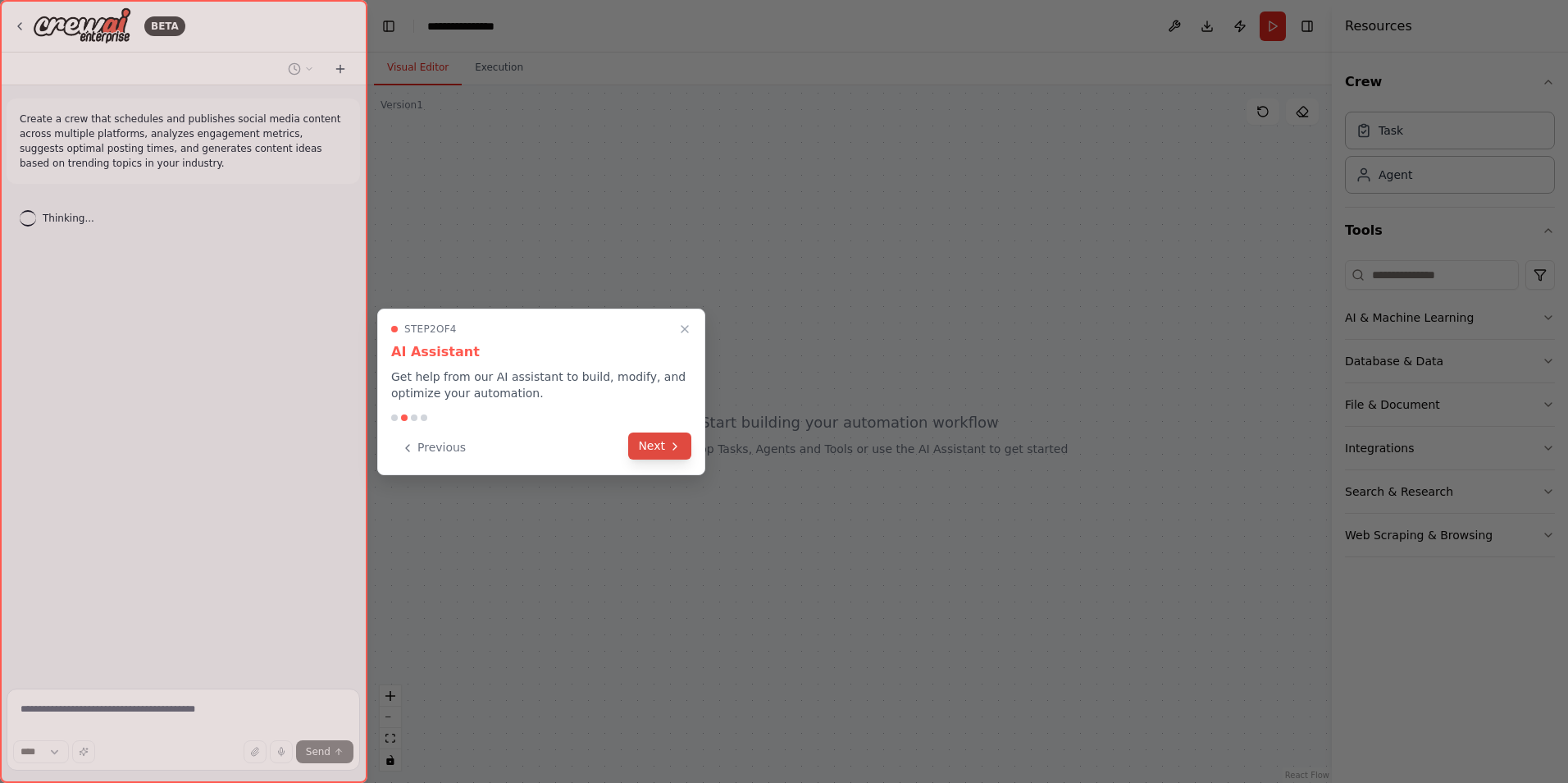
click at [651, 454] on button "Next" at bounding box center [659, 445] width 63 height 27
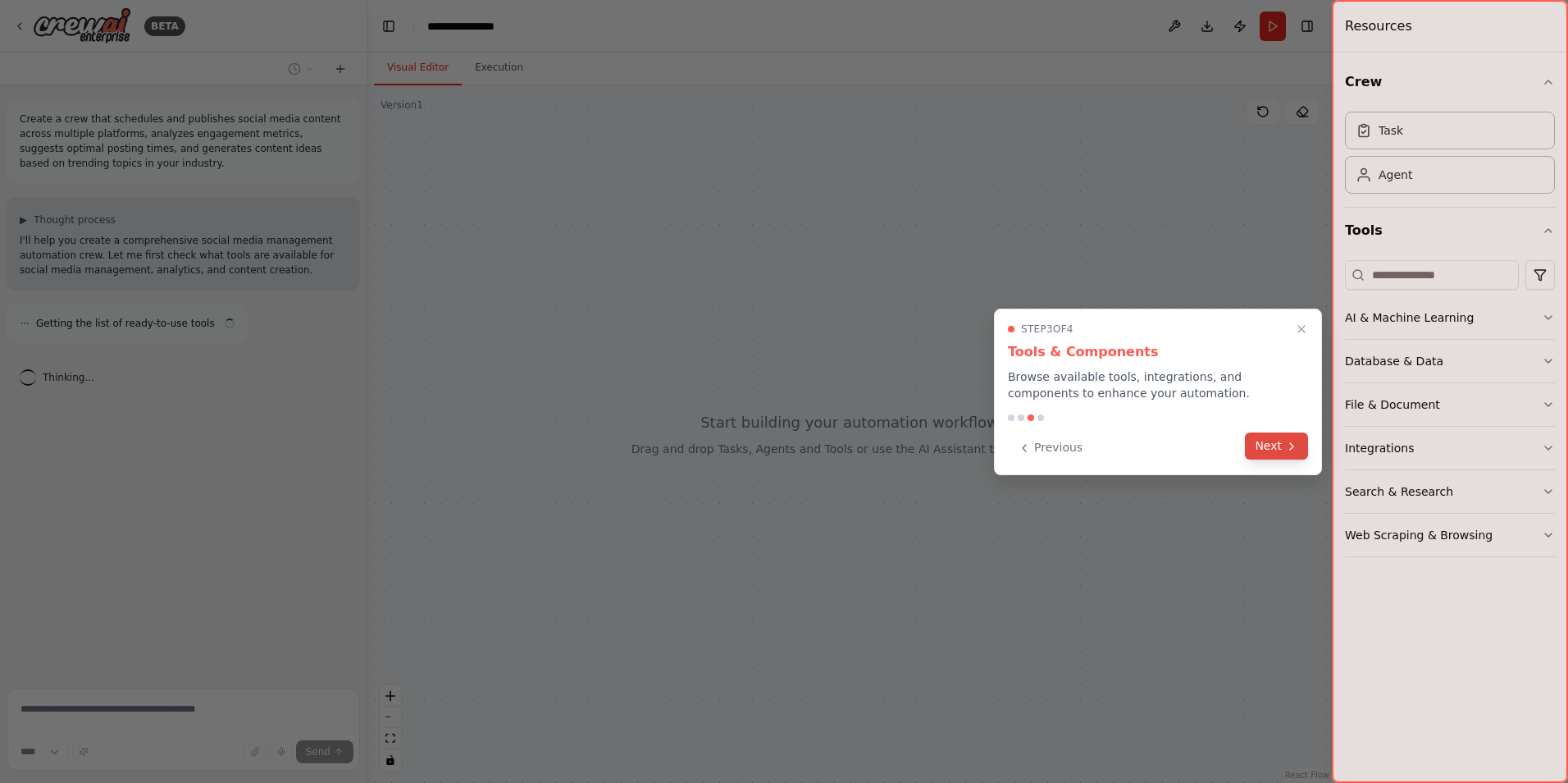
click at [1291, 445] on icon at bounding box center [1291, 445] width 13 height 13
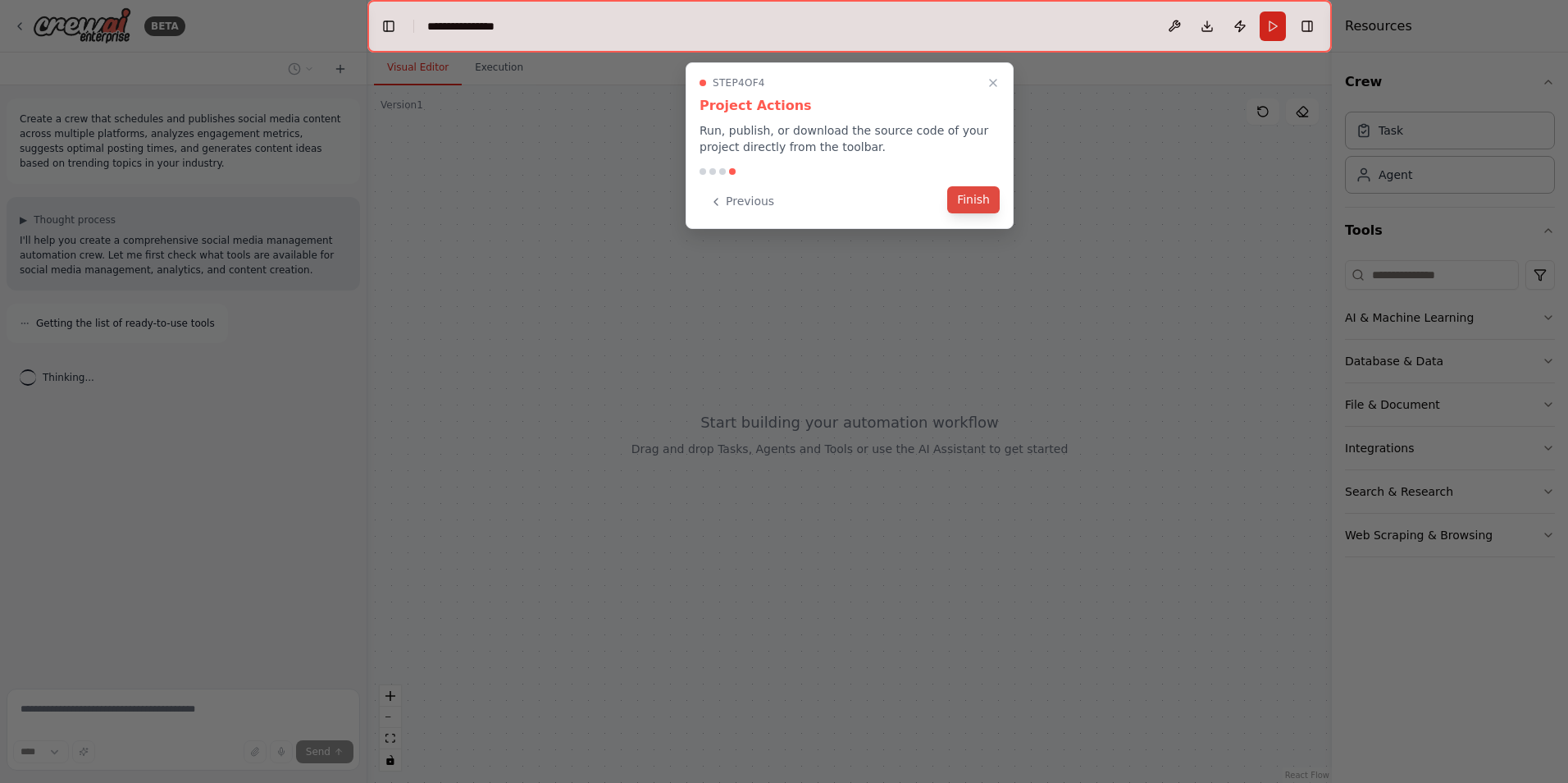
click at [963, 196] on button "Finish" at bounding box center [973, 199] width 53 height 27
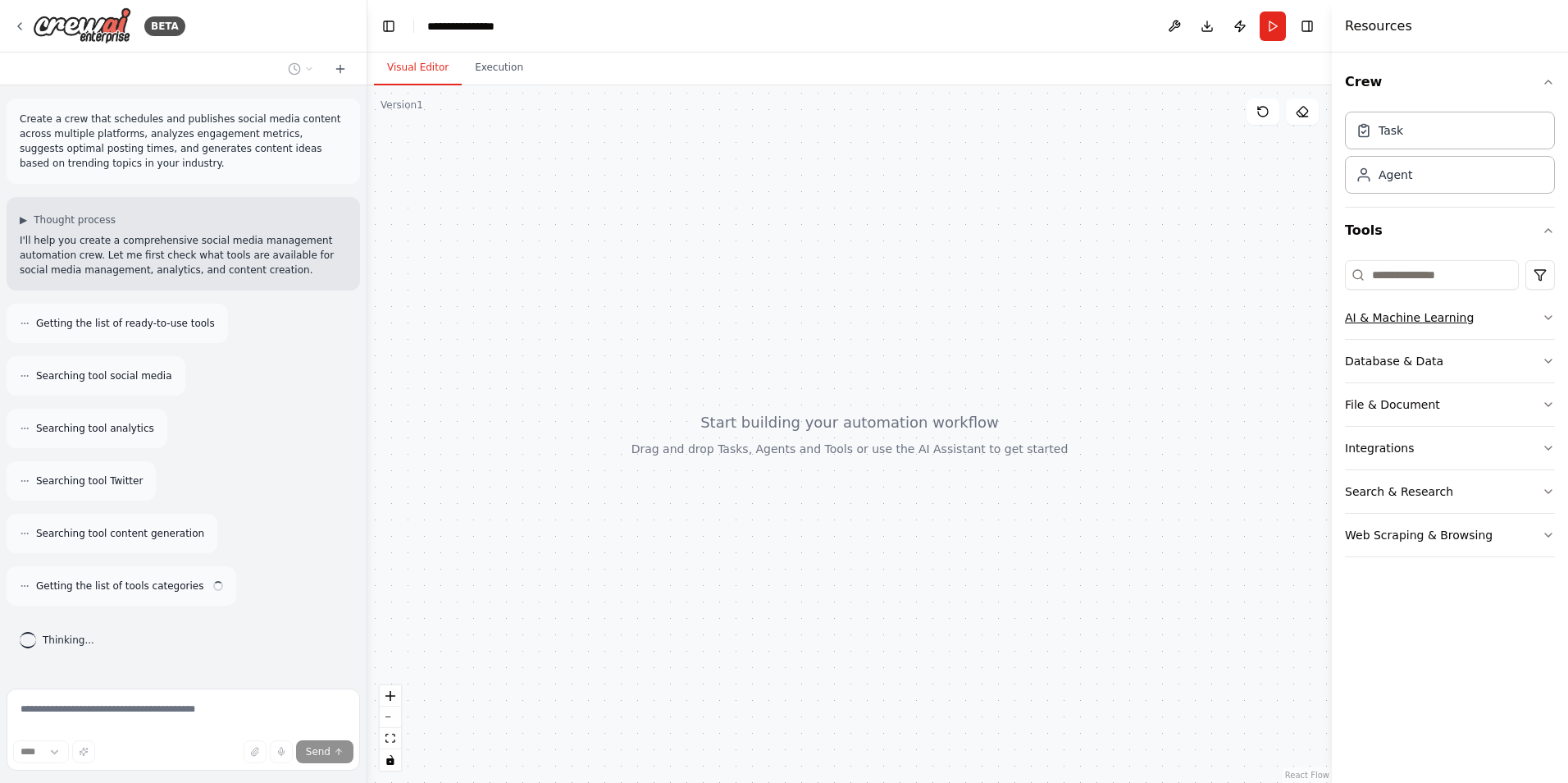
click at [1479, 331] on button "AI & Machine Learning" at bounding box center [1450, 317] width 210 height 42
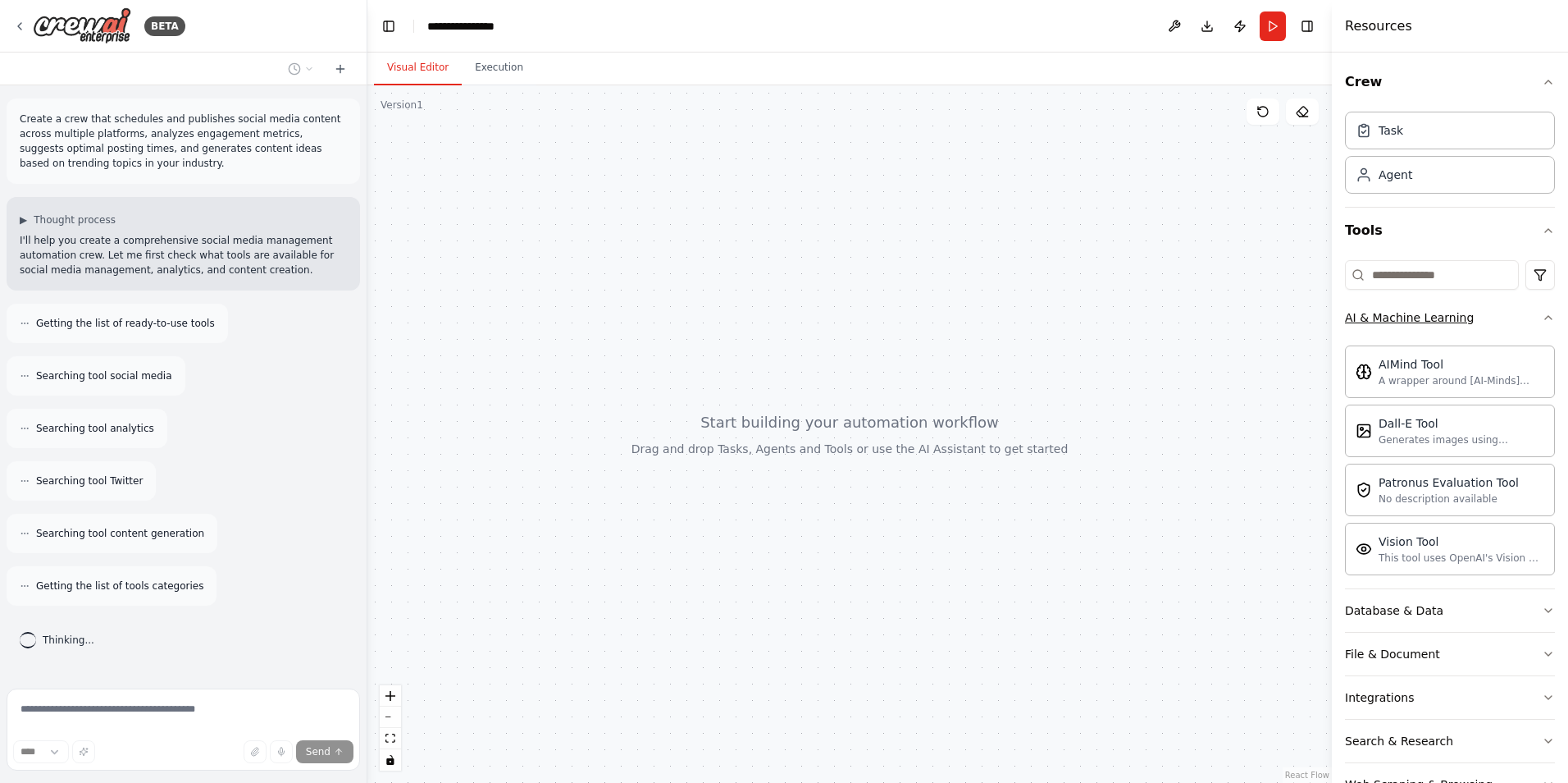
click at [1519, 328] on button "AI & Machine Learning" at bounding box center [1450, 317] width 210 height 42
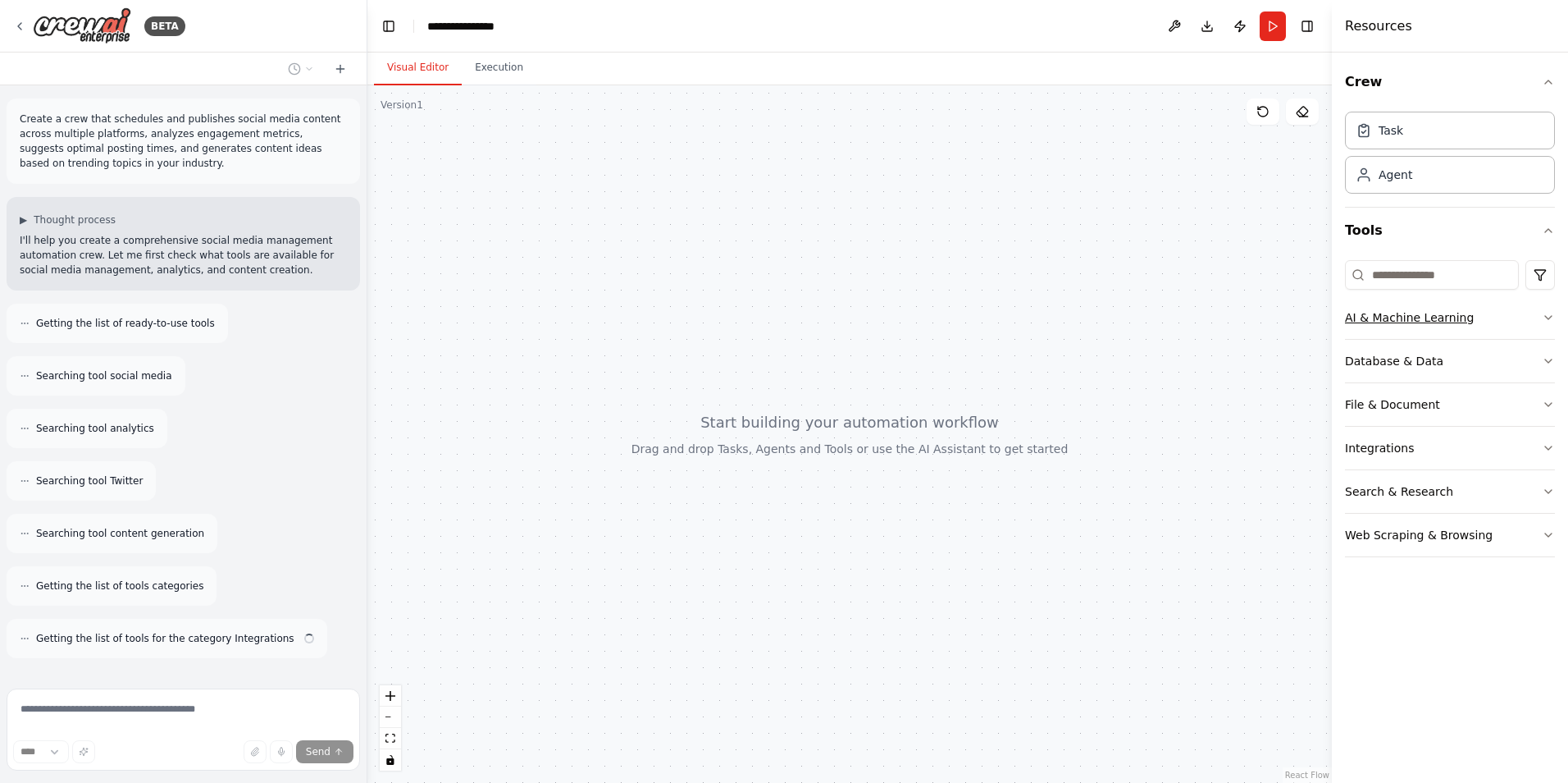
scroll to position [44, 0]
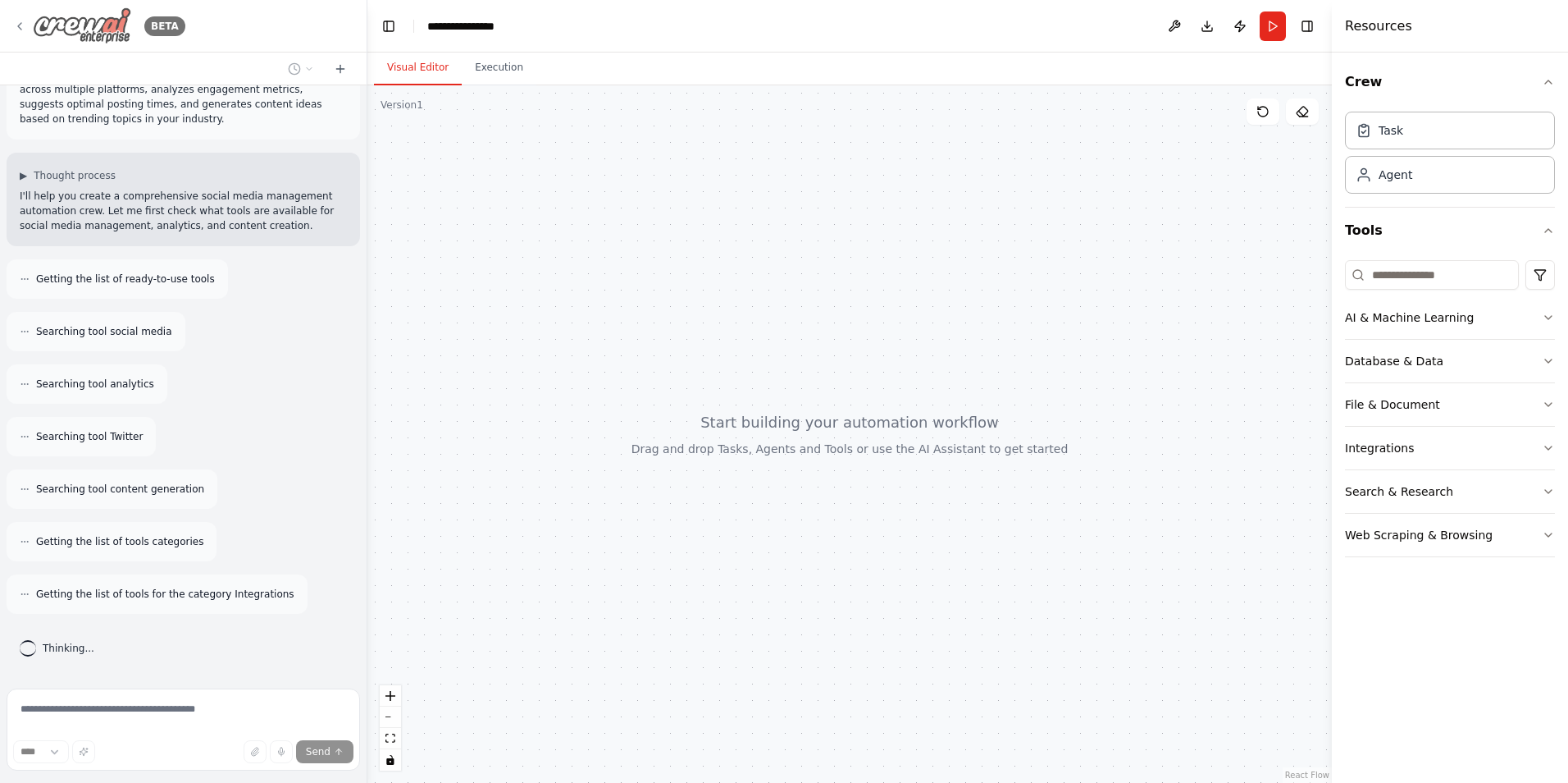
click at [20, 34] on div "BETA" at bounding box center [99, 26] width 173 height 37
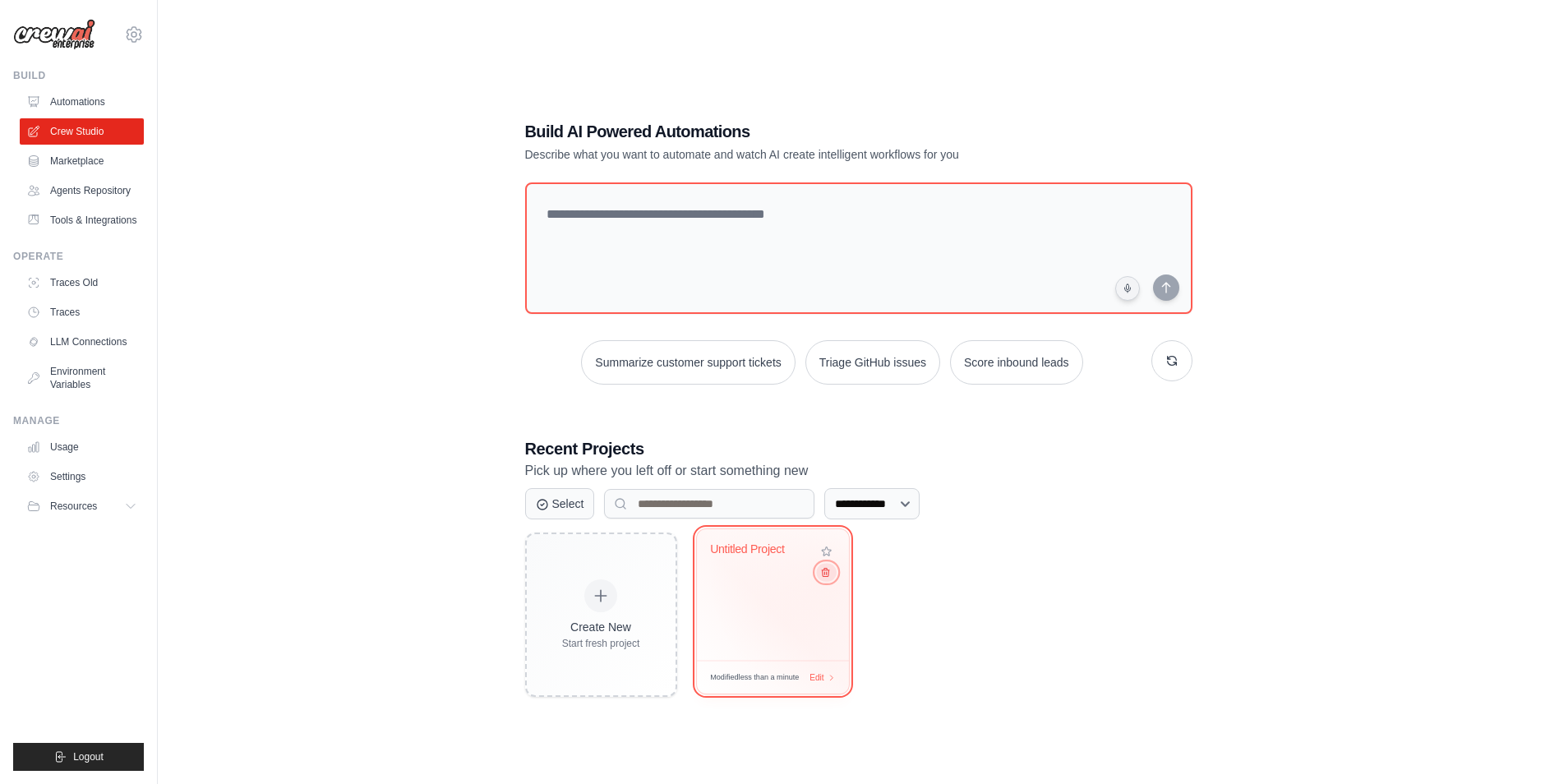
click at [832, 581] on button at bounding box center [826, 571] width 20 height 18
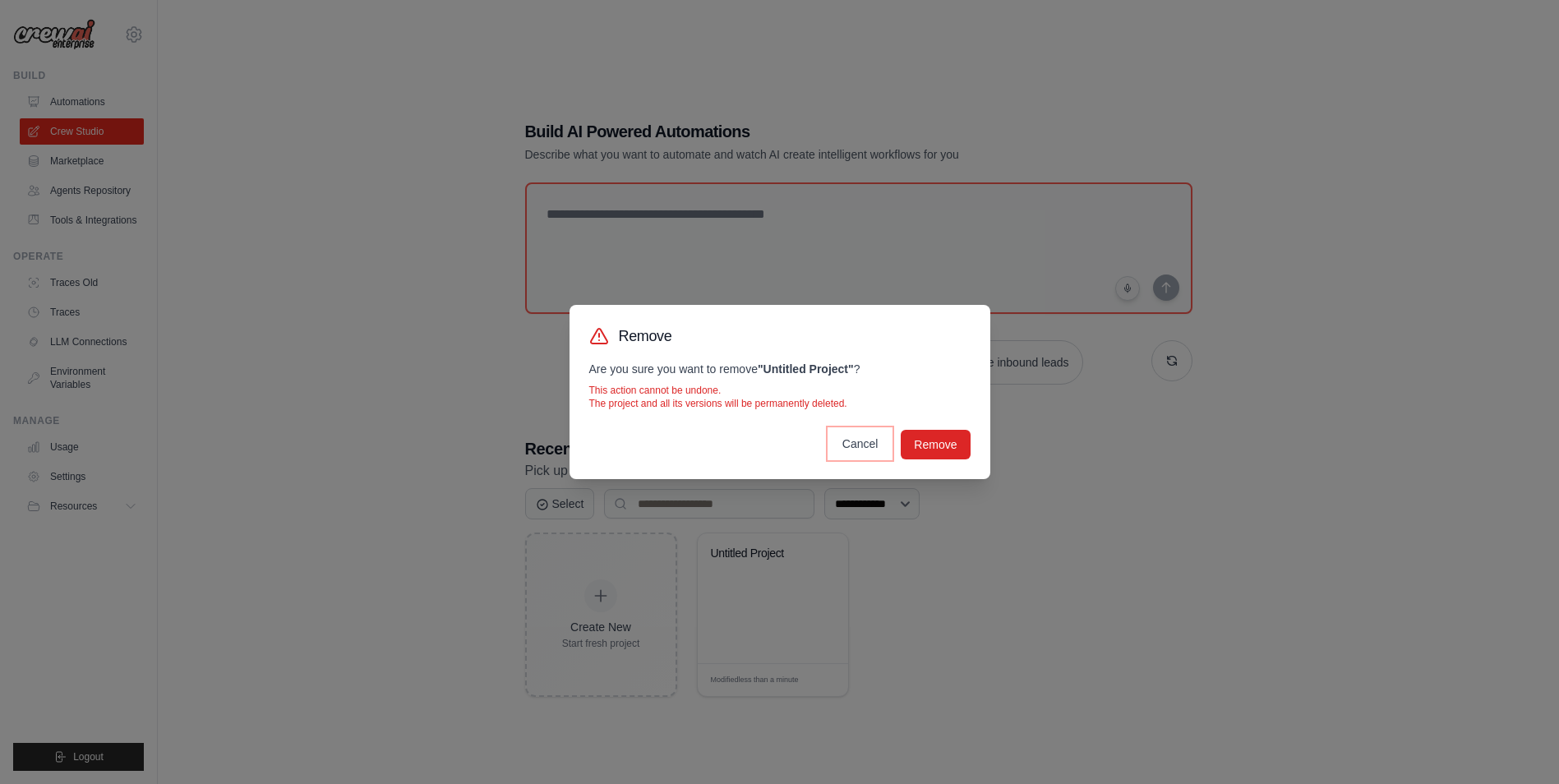
click at [856, 452] on button "Cancel" at bounding box center [860, 443] width 62 height 29
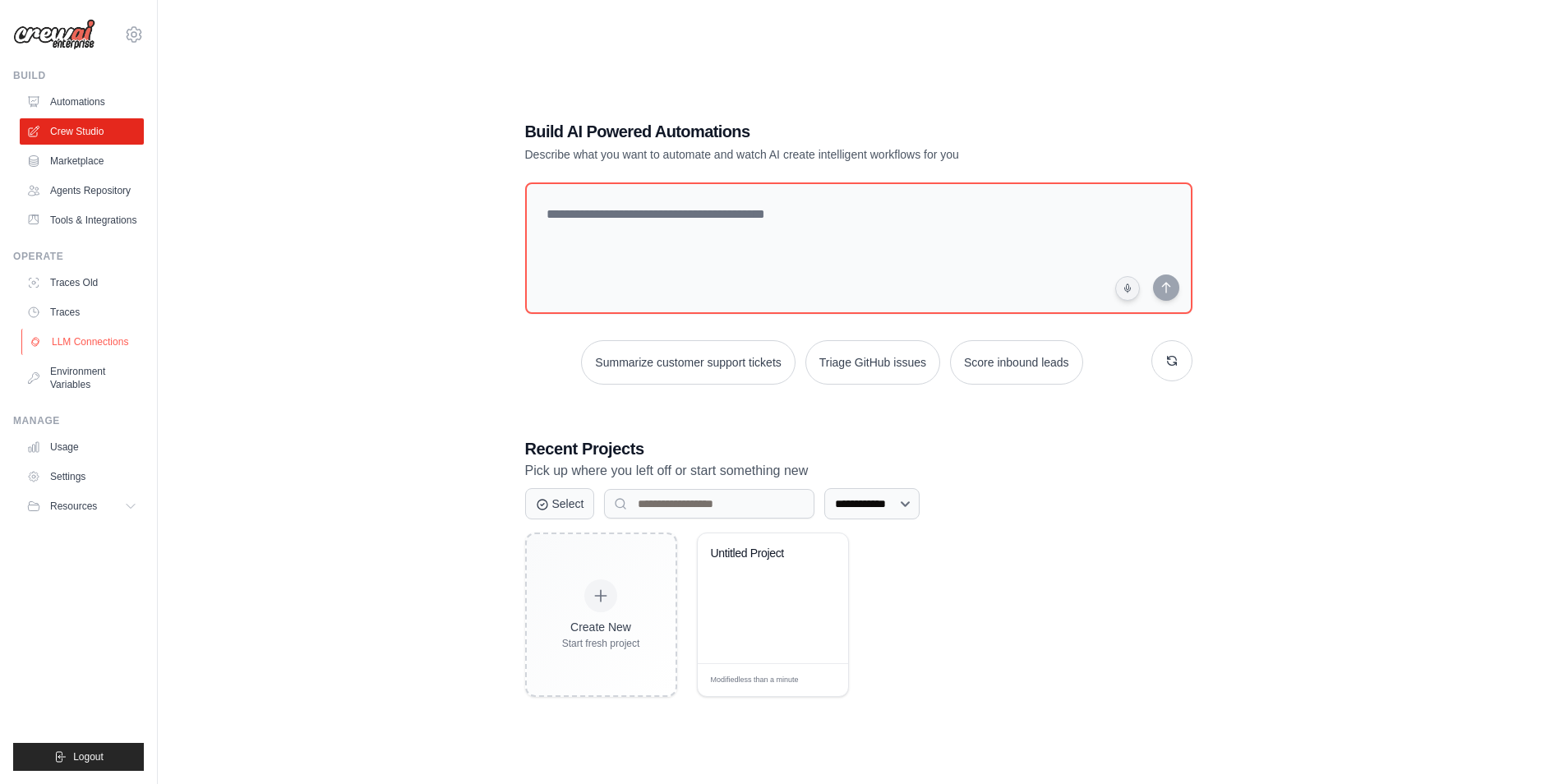
click at [72, 343] on link "LLM Connections" at bounding box center [84, 341] width 125 height 26
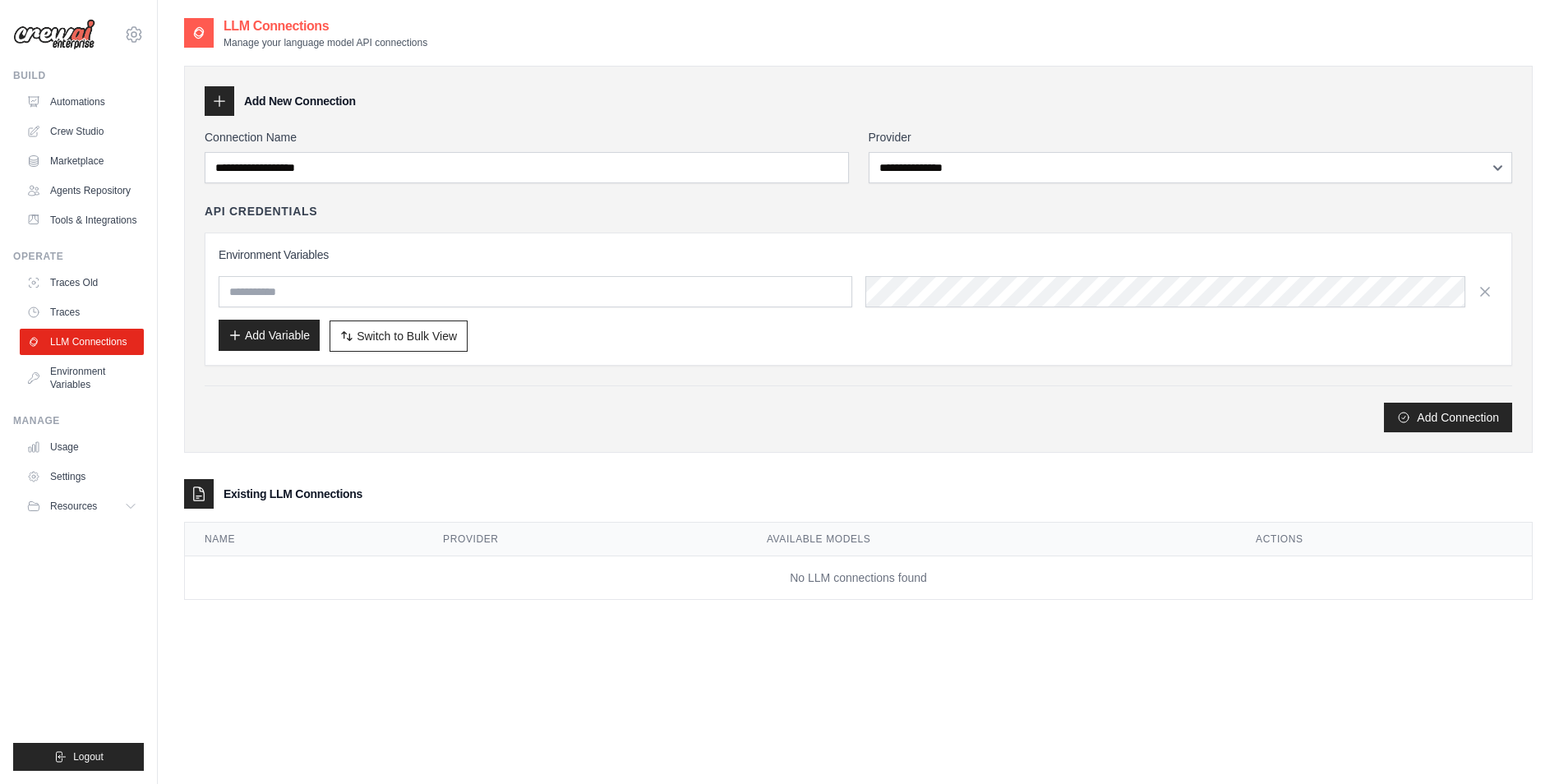
click at [289, 329] on button "Add Variable" at bounding box center [269, 335] width 101 height 31
click at [520, 211] on div "API Credentials" at bounding box center [859, 211] width 1307 height 16
